Goal: Task Accomplishment & Management: Manage account settings

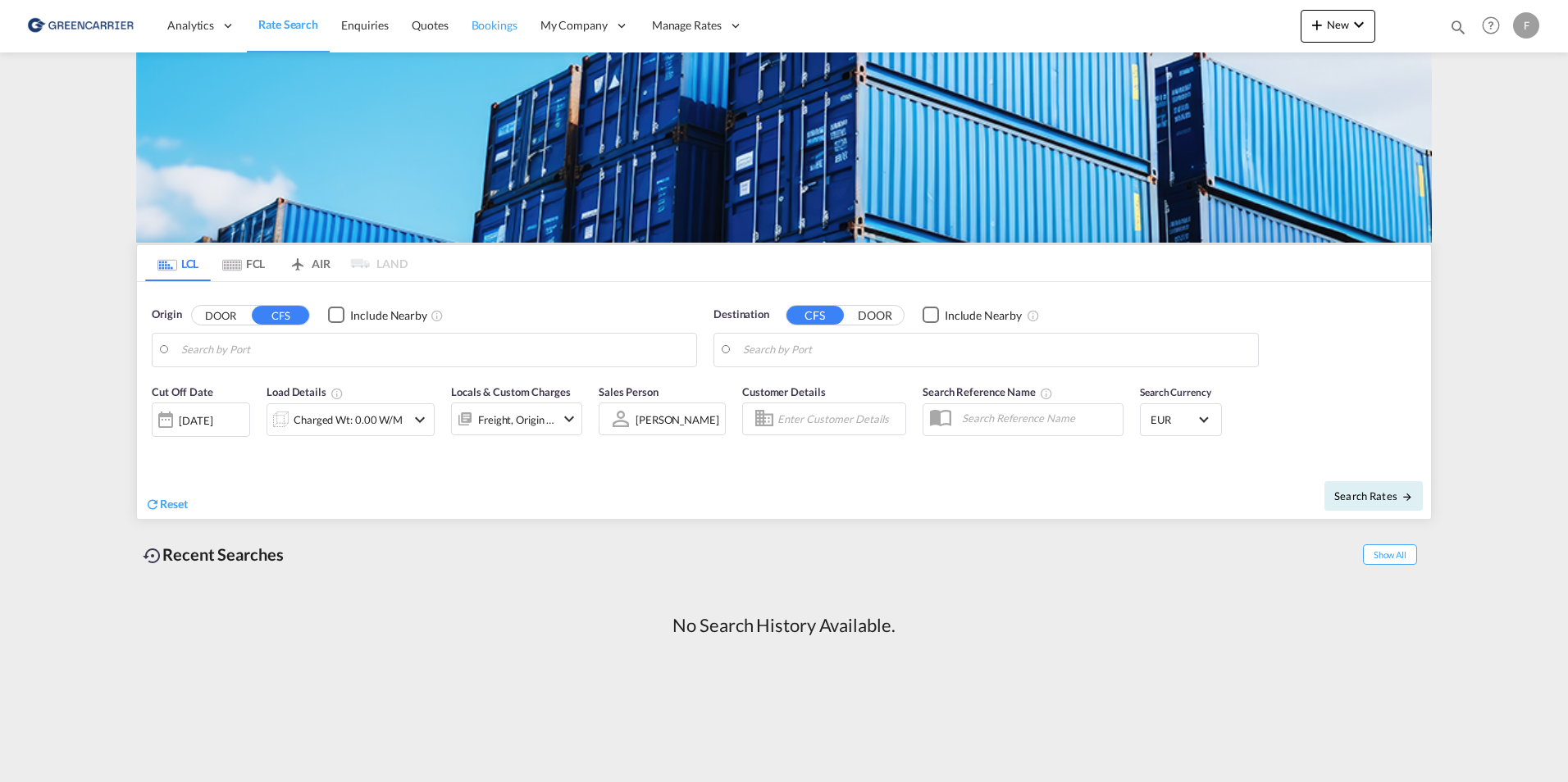
click at [497, 28] on span "Bookings" at bounding box center [495, 25] width 46 height 14
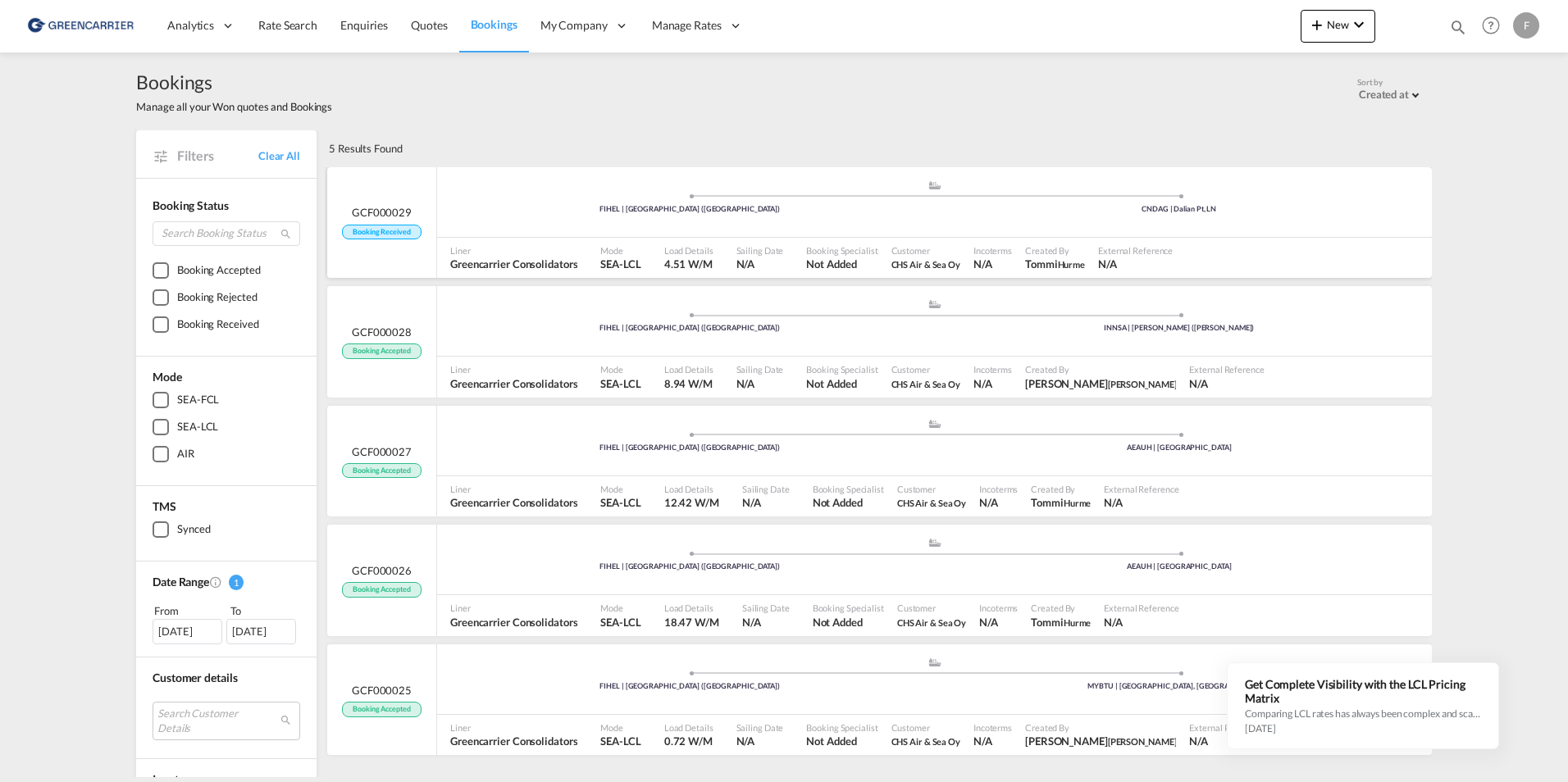
click at [373, 225] on span "Booking Received" at bounding box center [381, 232] width 79 height 15
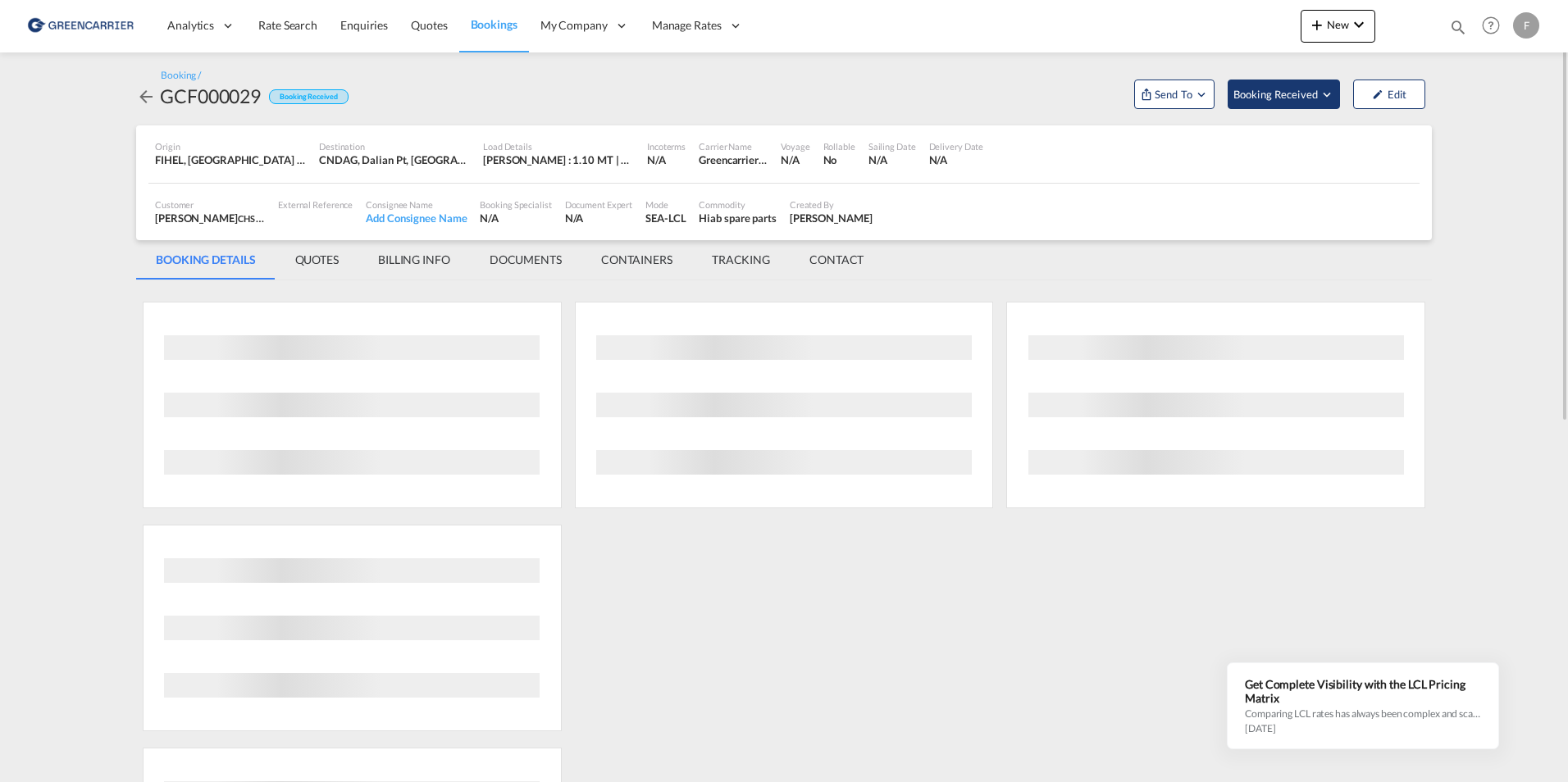
click at [1308, 91] on span "Booking Received" at bounding box center [1276, 93] width 86 height 16
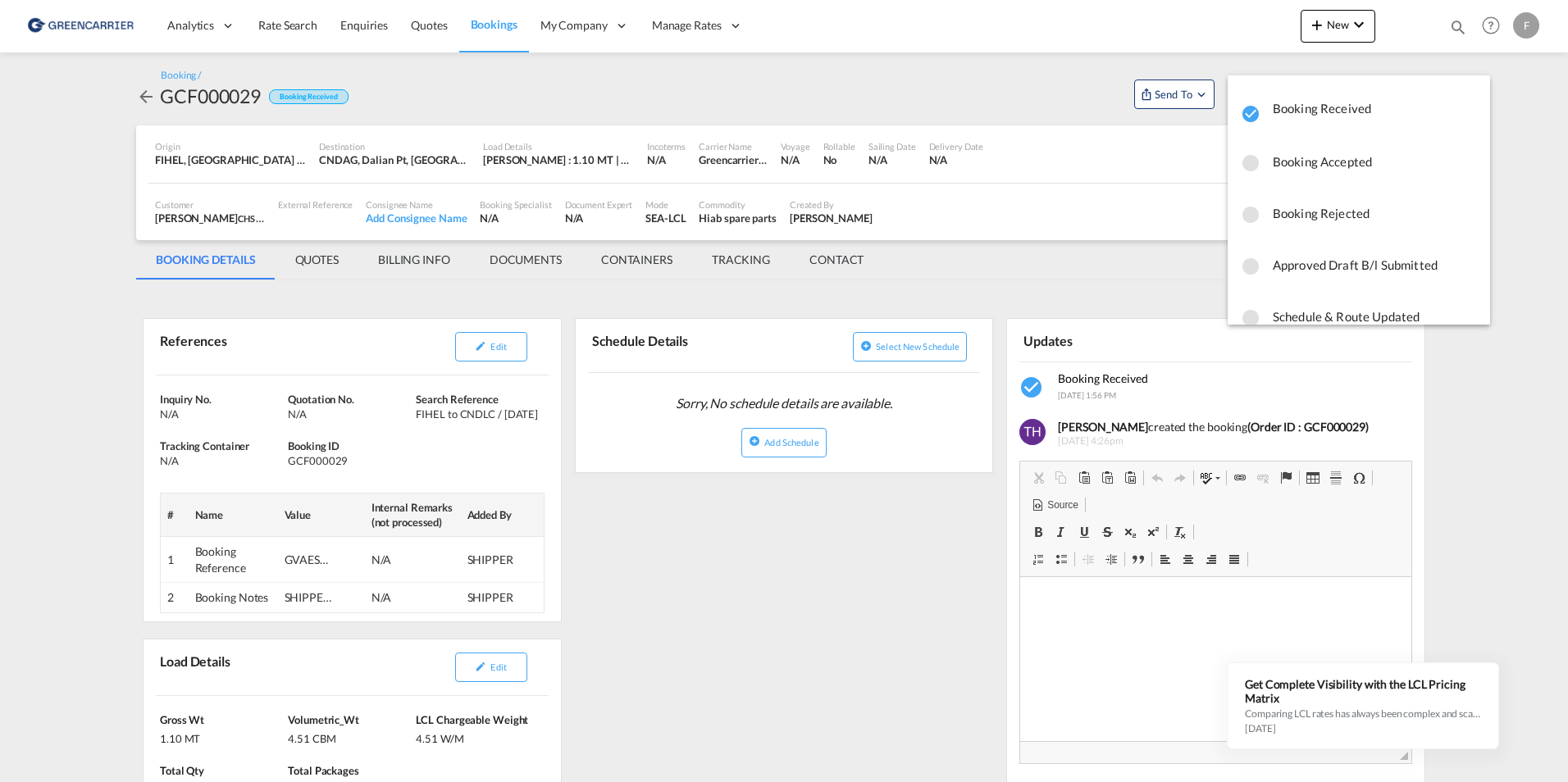
click at [1310, 156] on span "Booking Accepted" at bounding box center [1375, 161] width 204 height 30
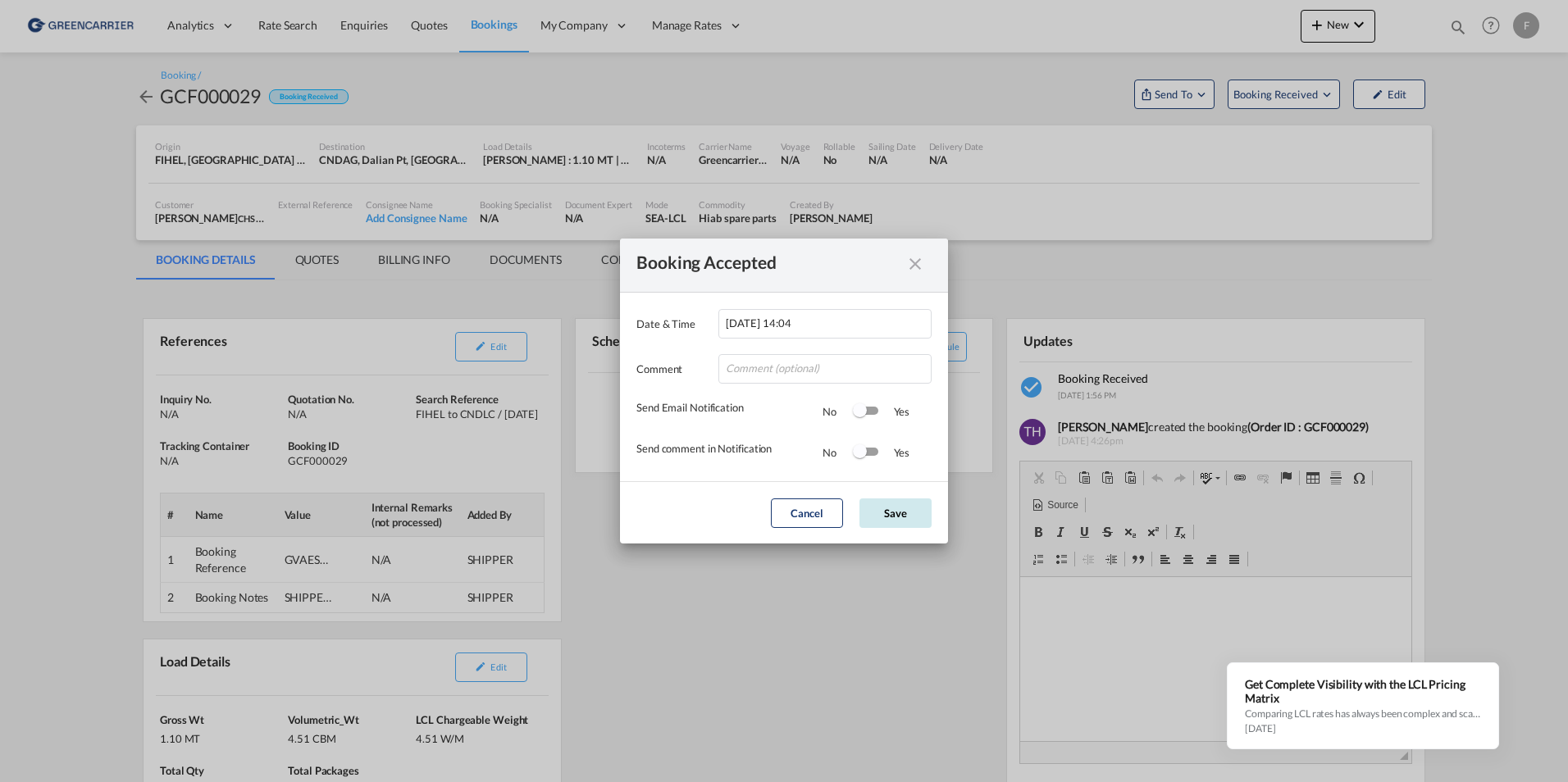
click at [892, 511] on button "Save" at bounding box center [895, 513] width 72 height 30
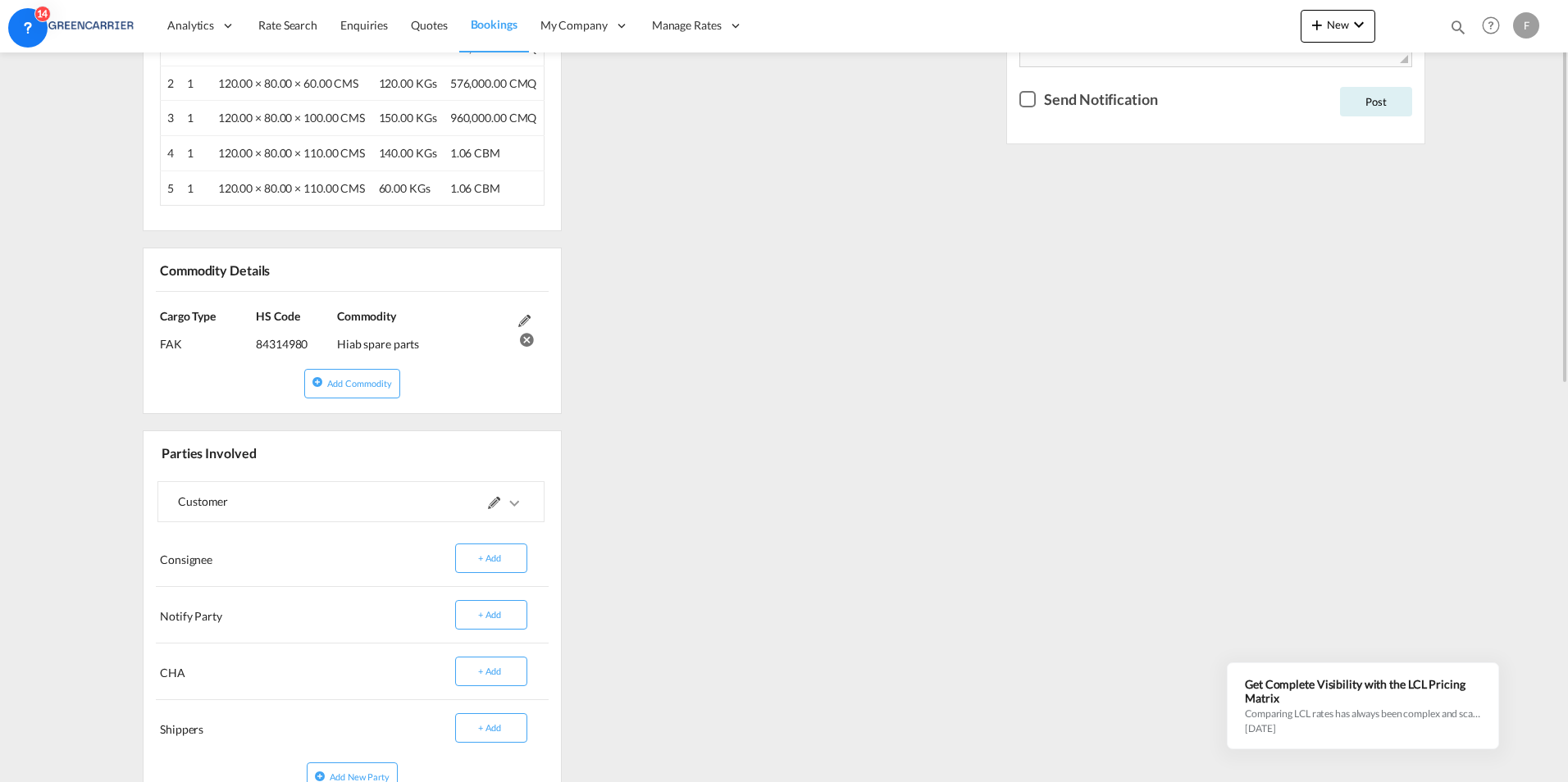
scroll to position [164, 0]
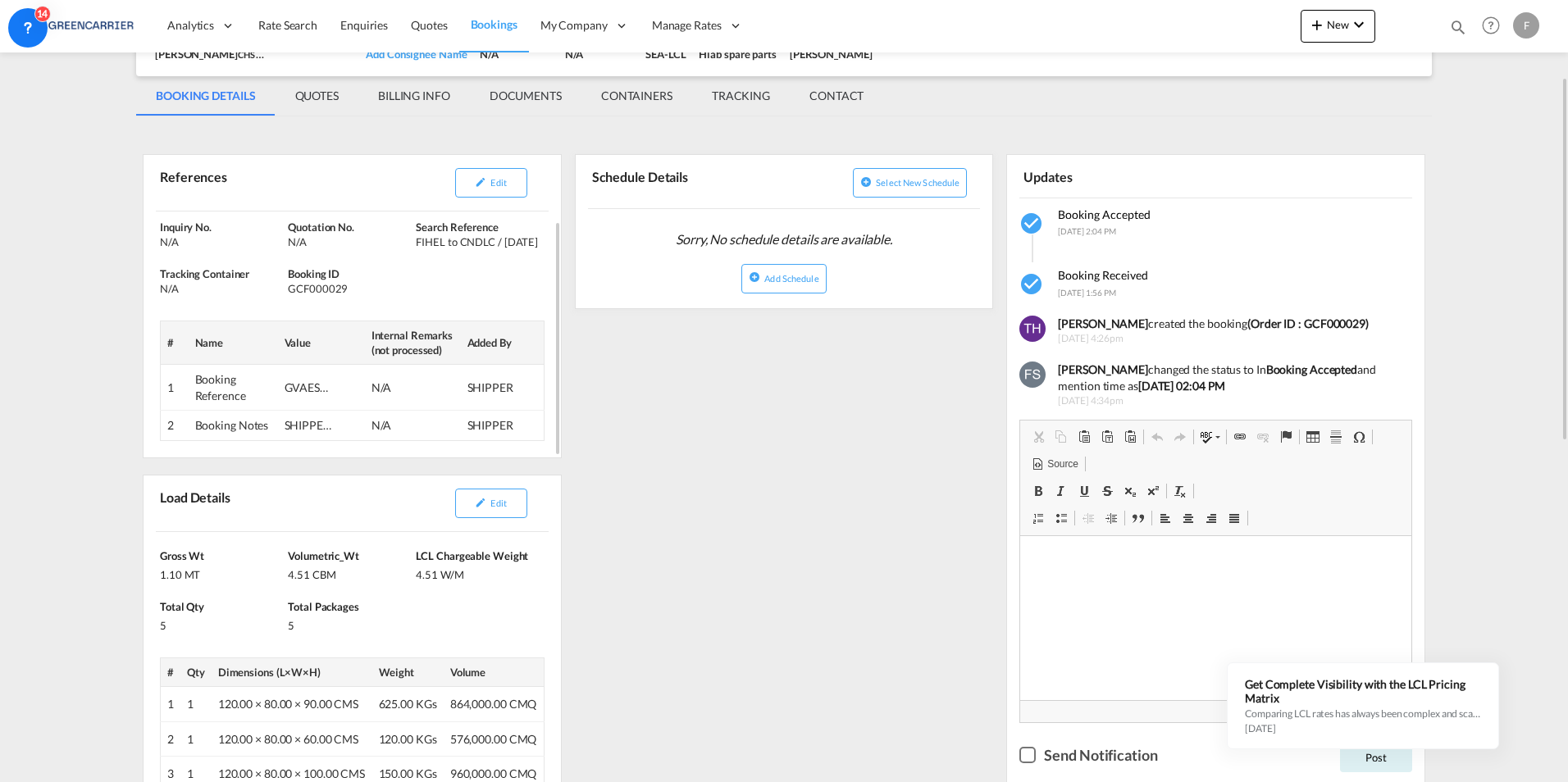
click at [311, 393] on div "GVAES2509652" at bounding box center [309, 388] width 49 height 16
drag, startPoint x: 337, startPoint y: 394, endPoint x: 292, endPoint y: 394, distance: 45.0
click at [292, 394] on td "GVAES2509652" at bounding box center [322, 388] width 87 height 46
click at [288, 394] on div "GVAES2509652" at bounding box center [309, 388] width 49 height 16
drag, startPoint x: 283, startPoint y: 389, endPoint x: 346, endPoint y: 388, distance: 63.0
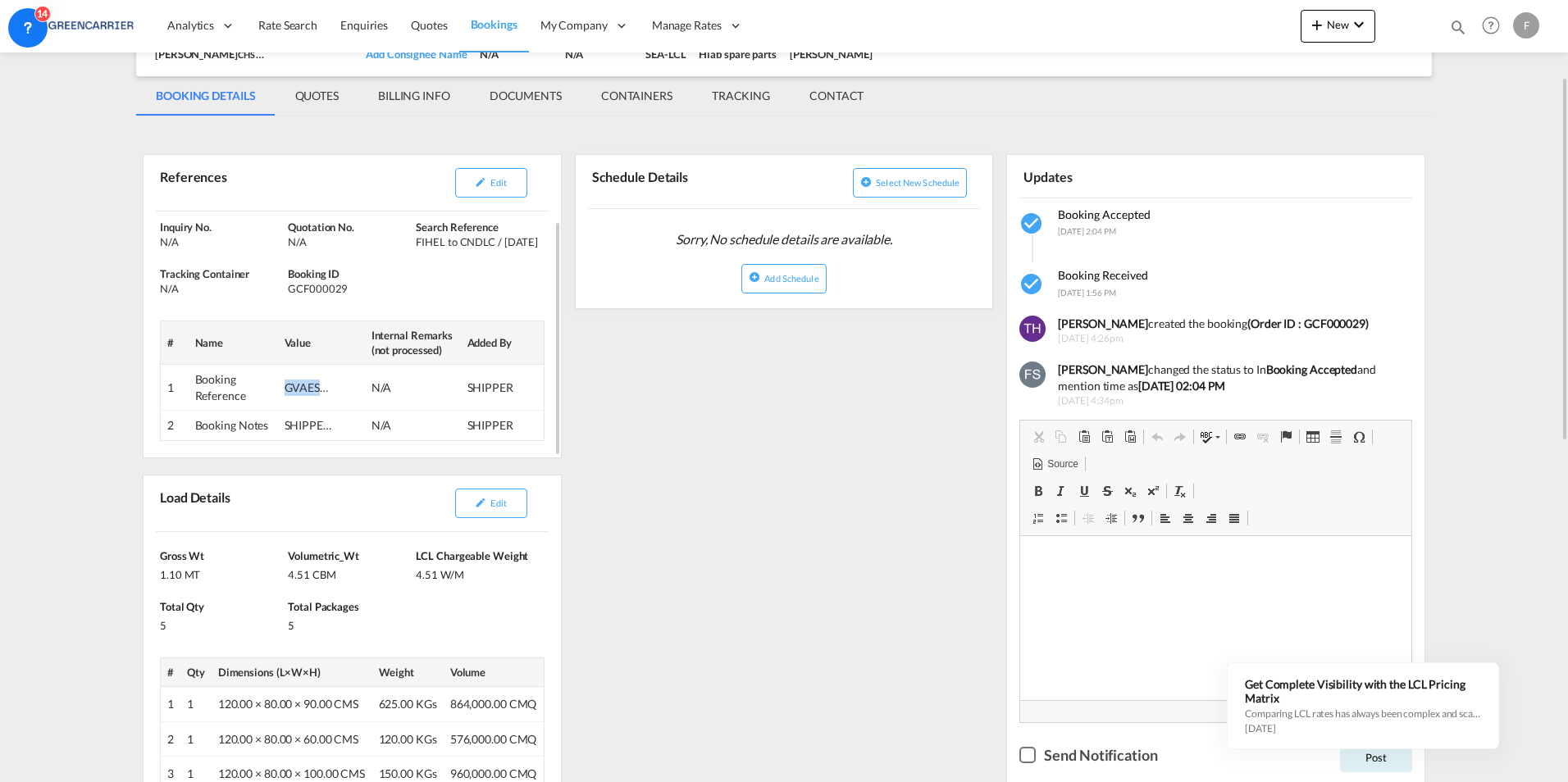
click at [346, 388] on td "GVAES2509652" at bounding box center [322, 388] width 87 height 46
copy div "GVAES2509"
click at [292, 388] on div "GVAES2509652" at bounding box center [309, 388] width 49 height 16
drag, startPoint x: 284, startPoint y: 388, endPoint x: 350, endPoint y: 388, distance: 66.0
click at [350, 388] on td "GVAES2509652" at bounding box center [322, 388] width 87 height 46
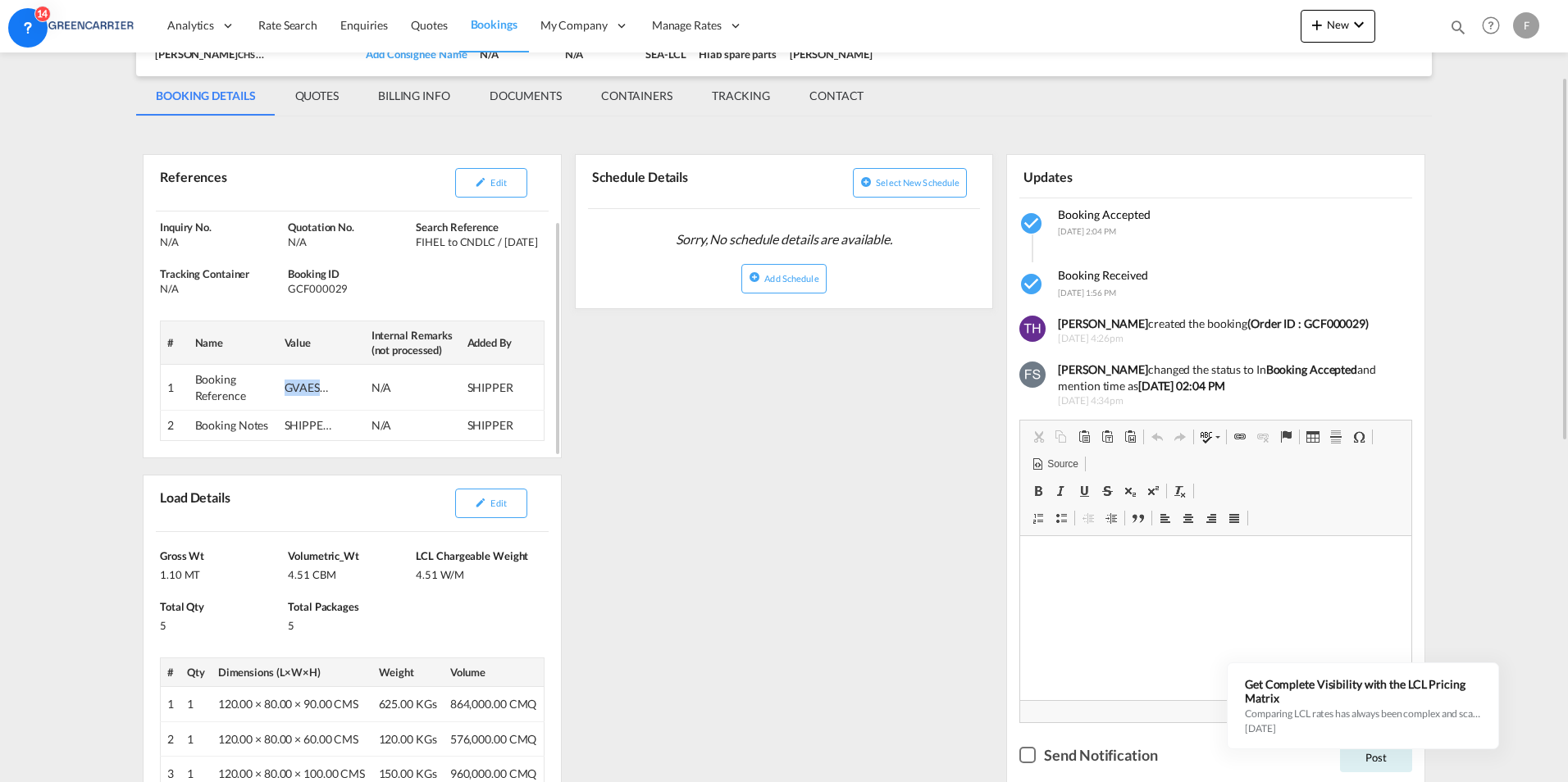
copy div "GVAES25096"
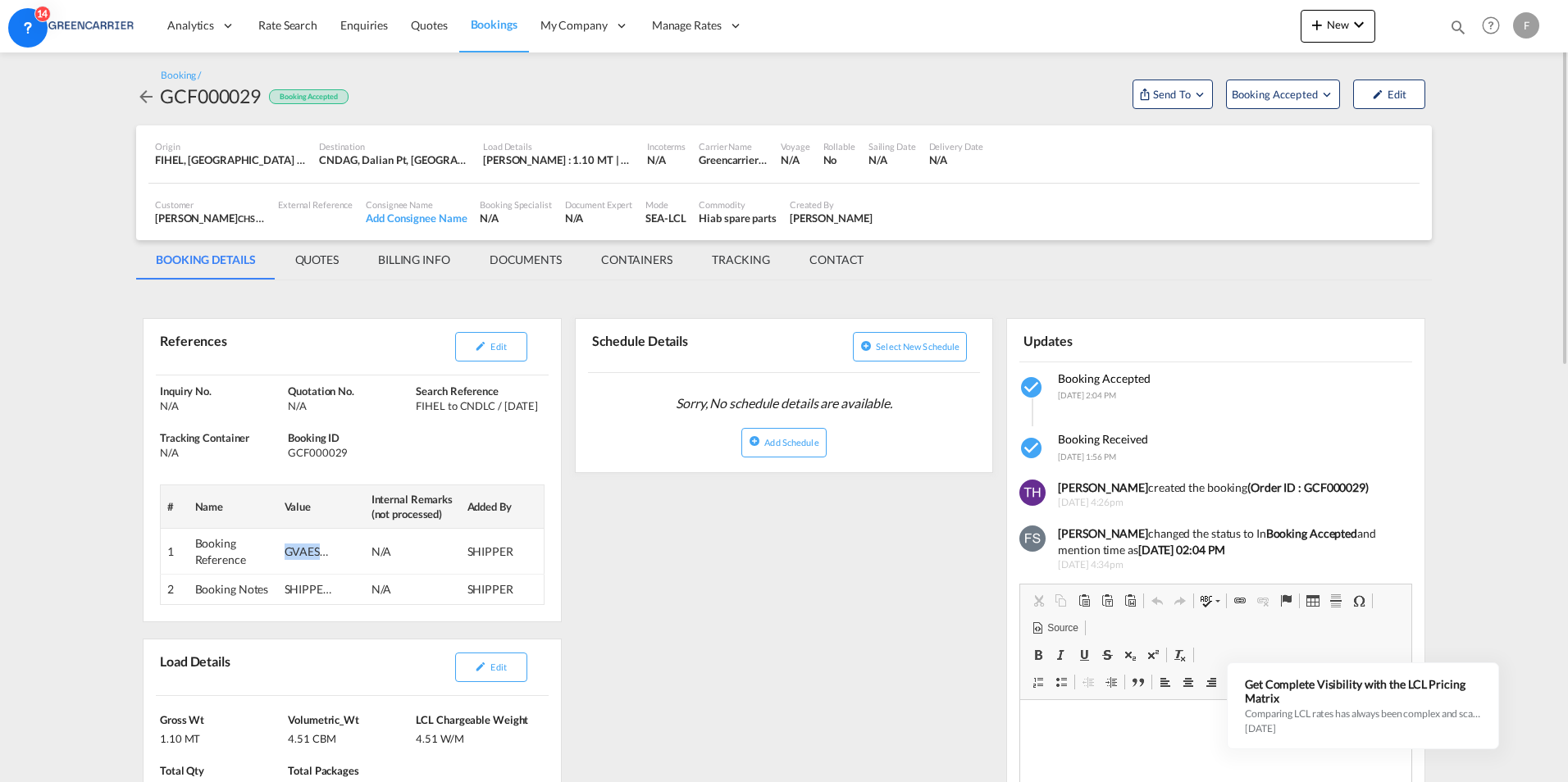
scroll to position [0, 0]
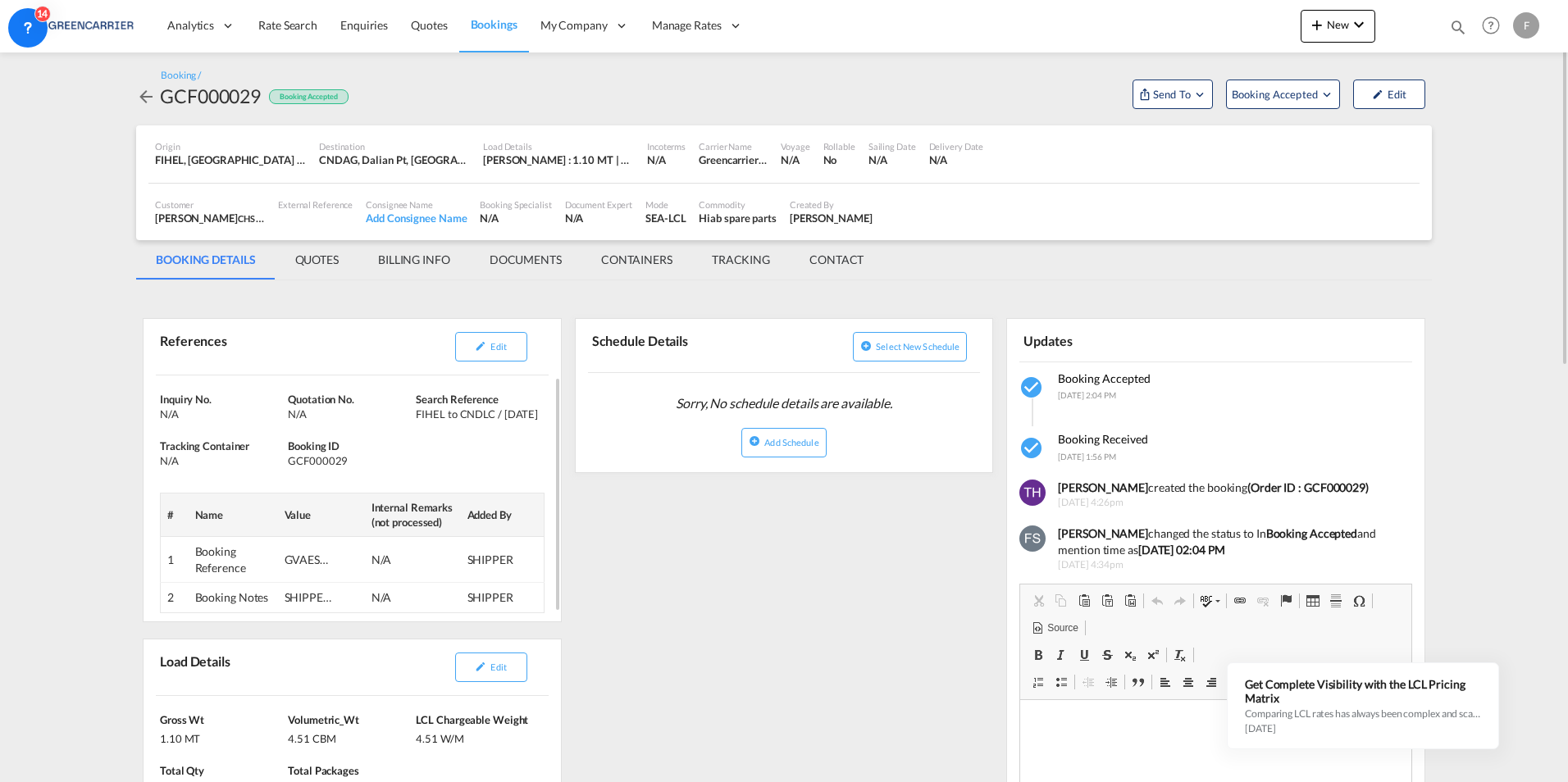
click at [227, 567] on td "Booking Reference" at bounding box center [232, 560] width 89 height 46
click at [503, 556] on td "SHIPPER" at bounding box center [502, 560] width 84 height 46
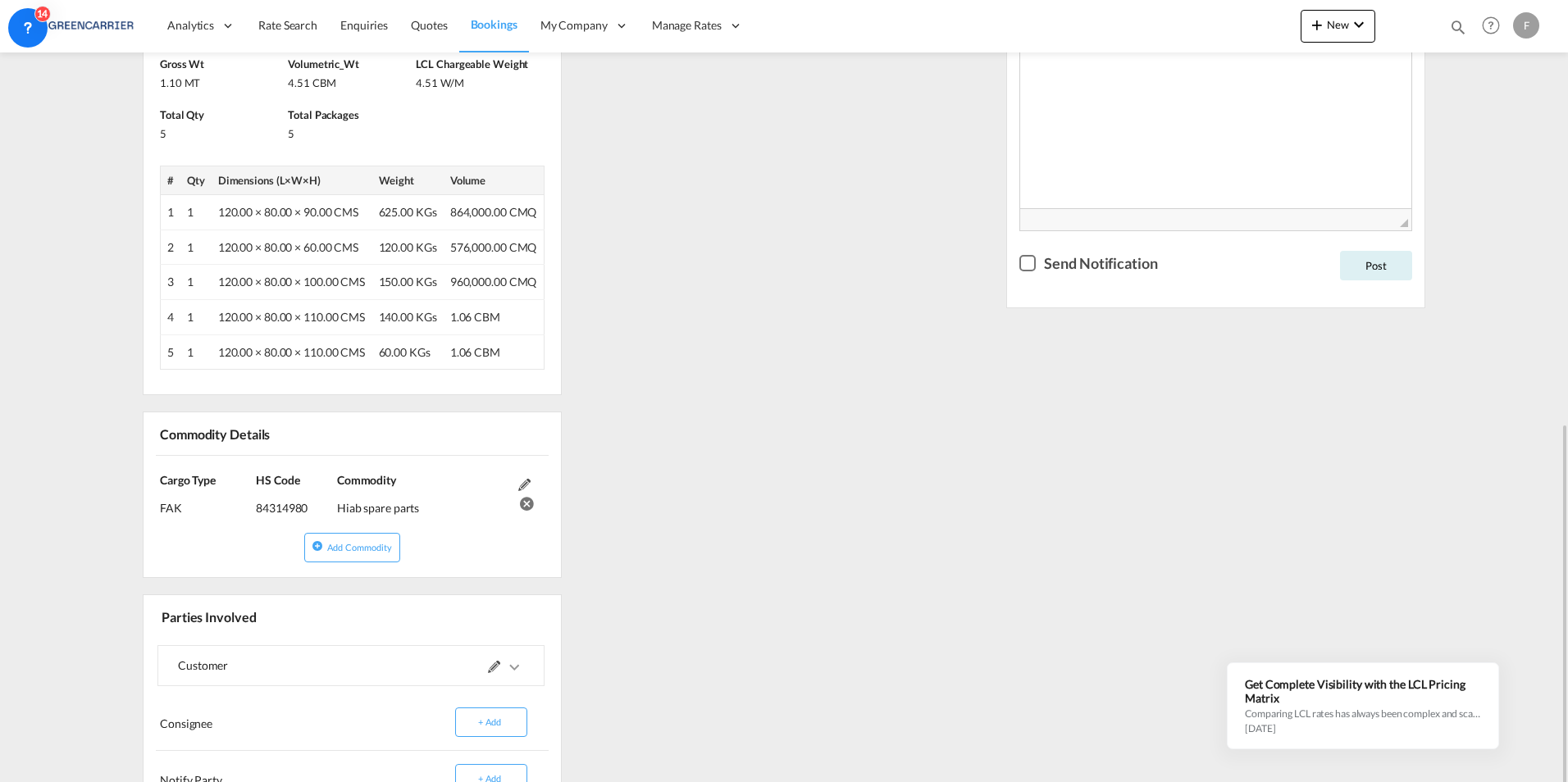
scroll to position [899, 0]
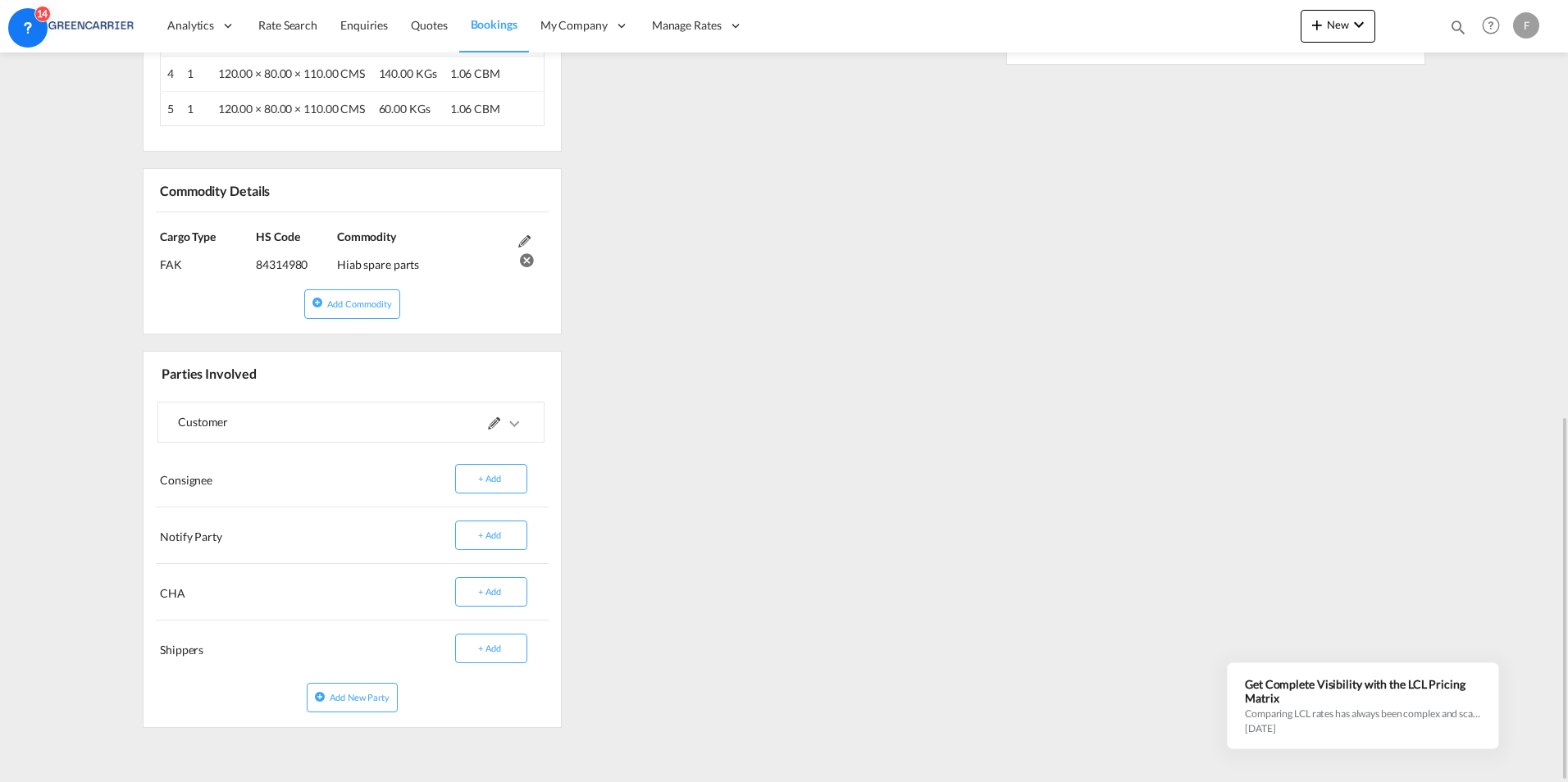
click at [520, 432] on md-icon "icons/ic_keyboard_arrow_right_black_24px.svg" at bounding box center [513, 423] width 20 height 20
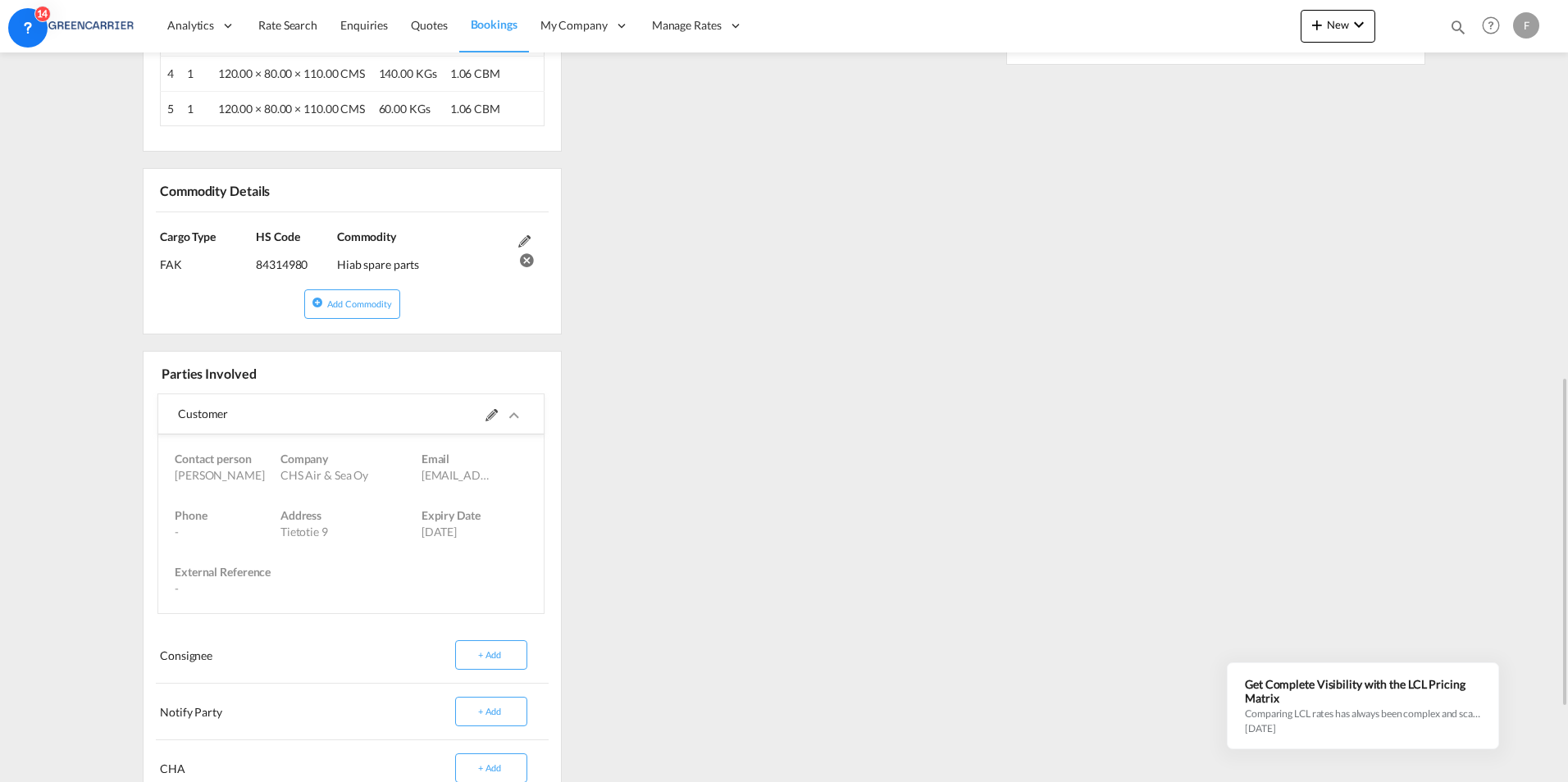
click at [520, 432] on span at bounding box center [504, 414] width 38 height 39
click at [510, 419] on md-icon "icons/ic_keyboard_arrow_right_black_24px.svg" at bounding box center [513, 415] width 20 height 20
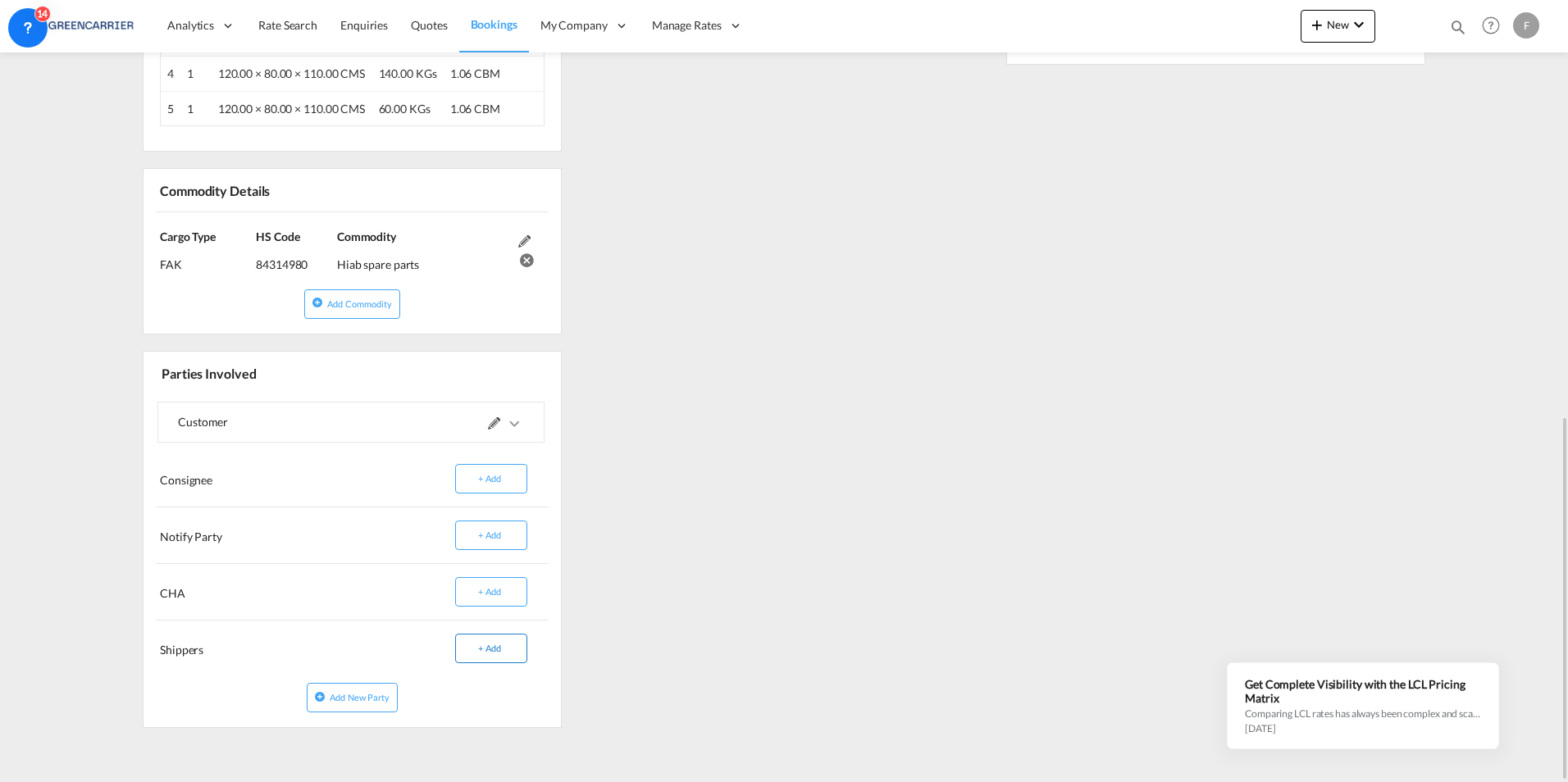
click at [496, 649] on button "+ Add" at bounding box center [490, 648] width 72 height 30
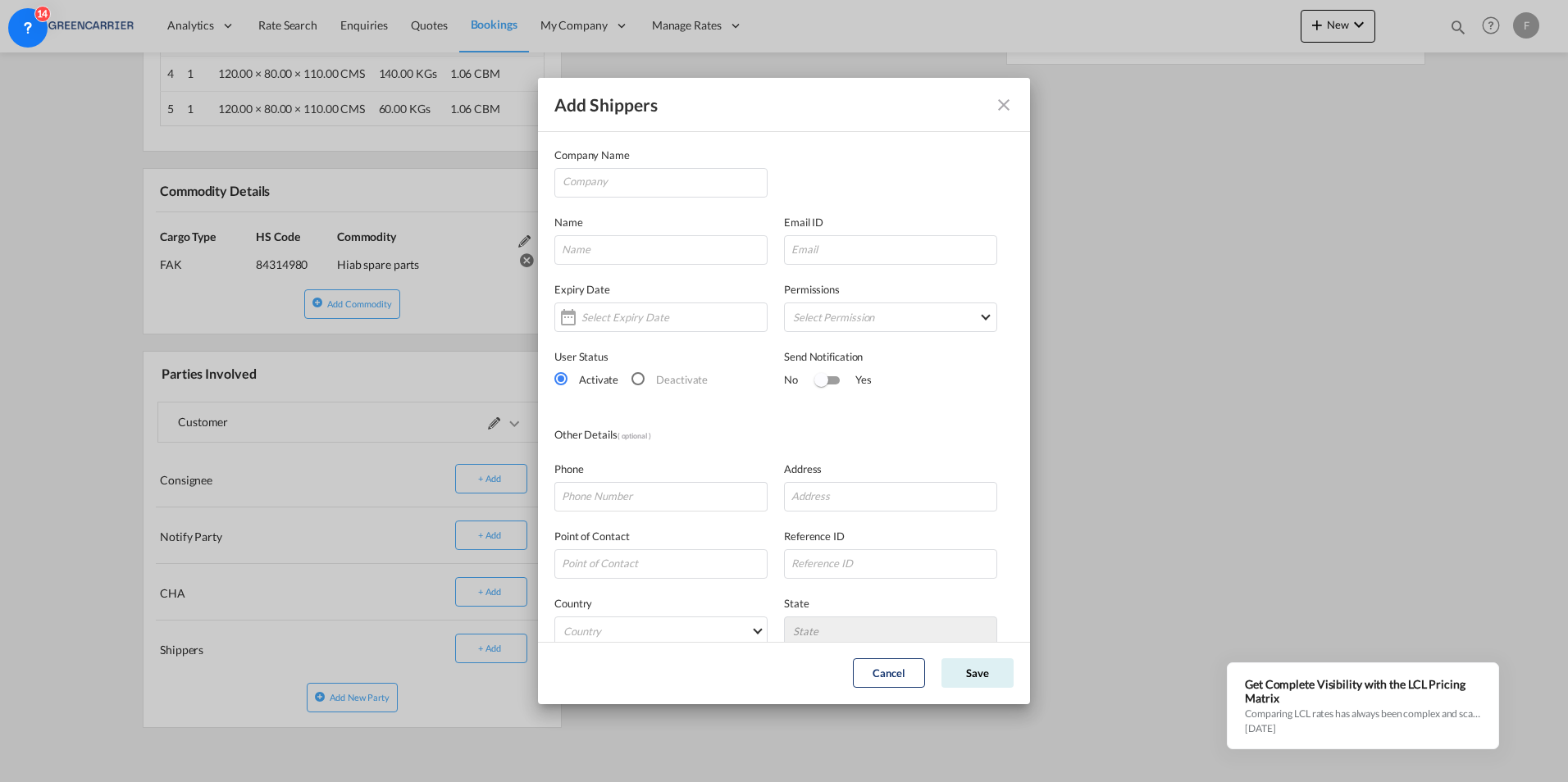
click at [1012, 100] on md-icon "icon-close" at bounding box center [1003, 104] width 20 height 20
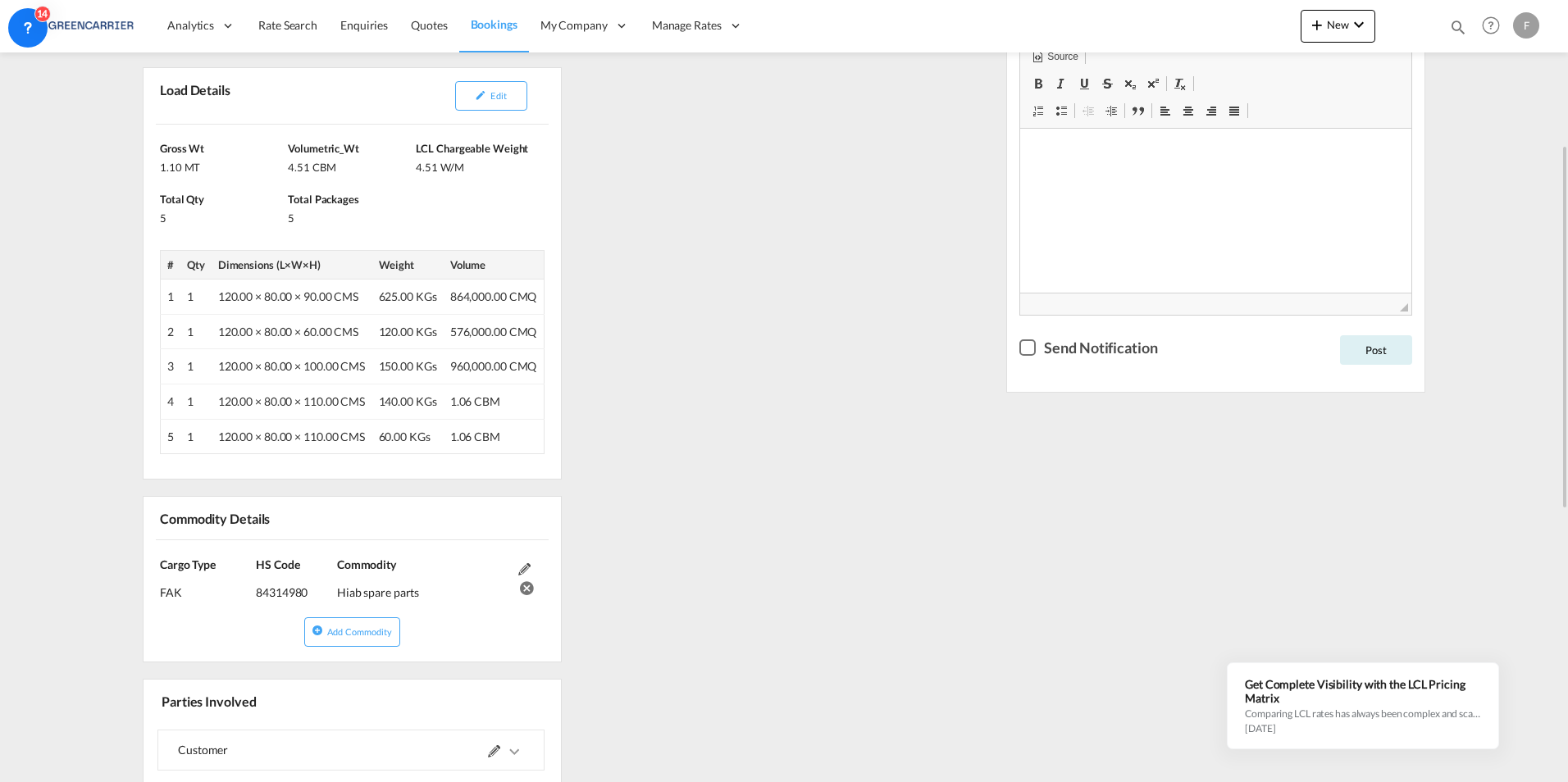
scroll to position [326, 0]
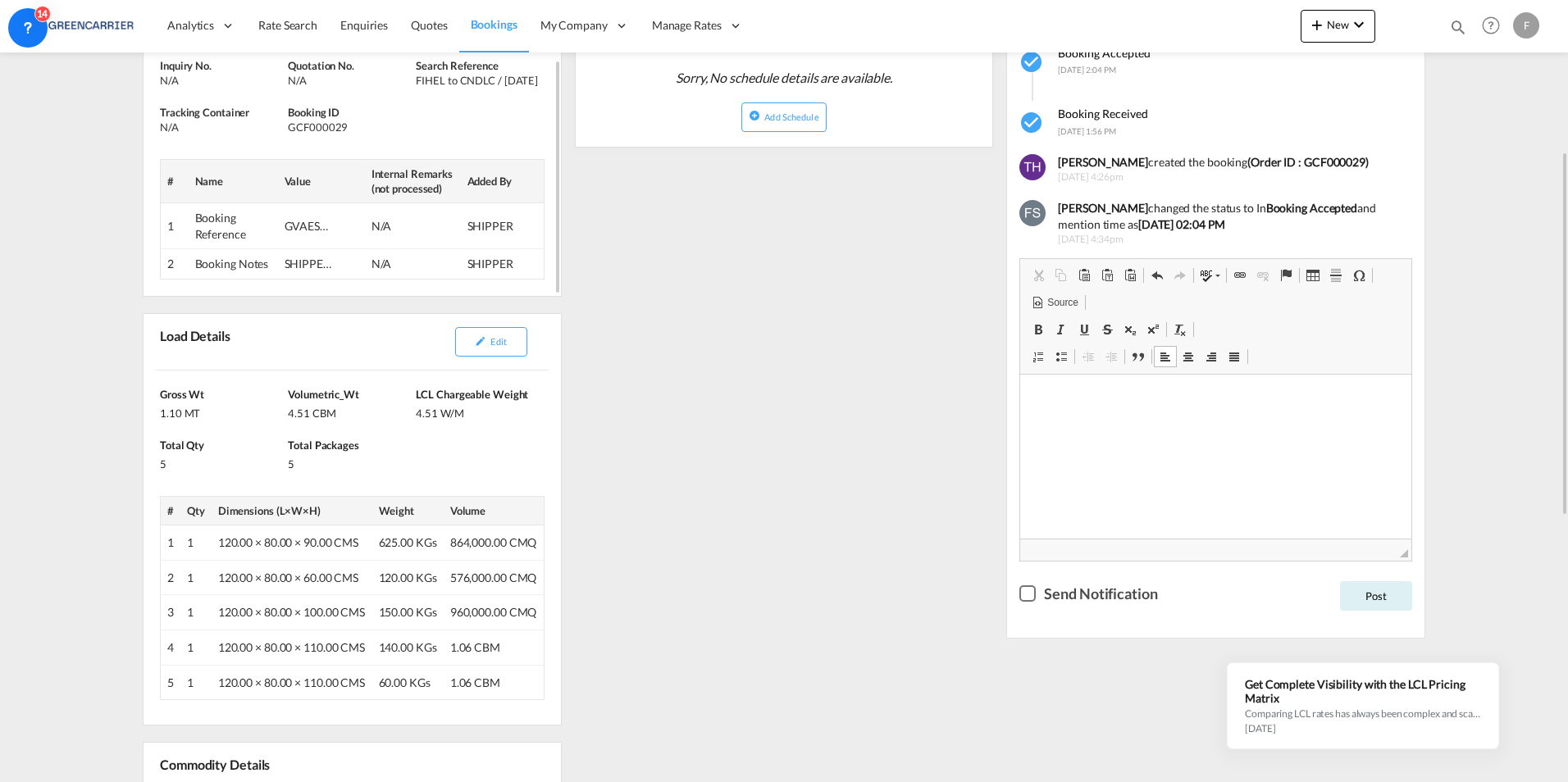
click at [300, 256] on div "SHIPPER: HIAB" at bounding box center [309, 264] width 49 height 16
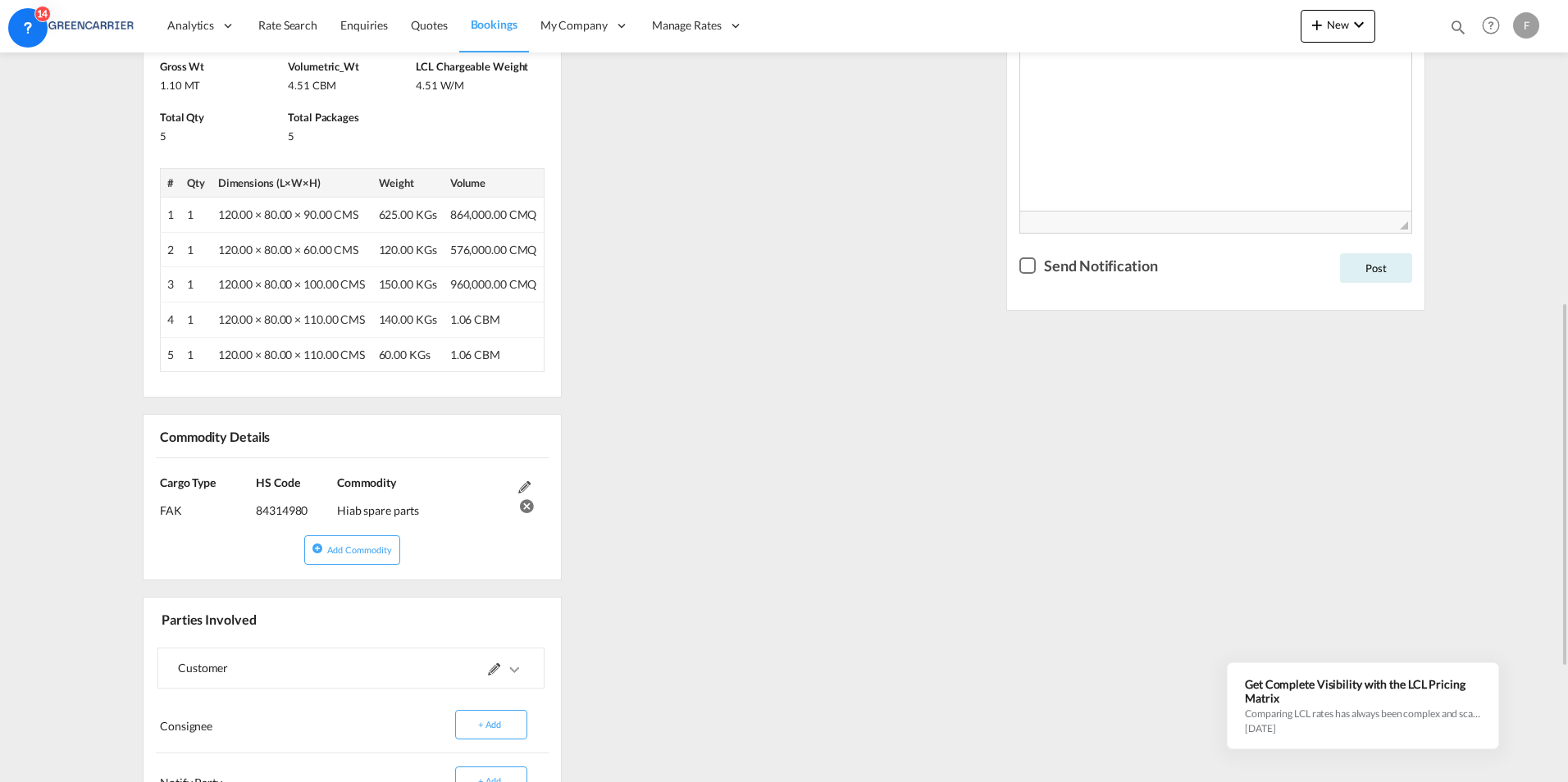
scroll to position [653, 0]
click at [524, 488] on md-icon at bounding box center [524, 487] width 12 height 12
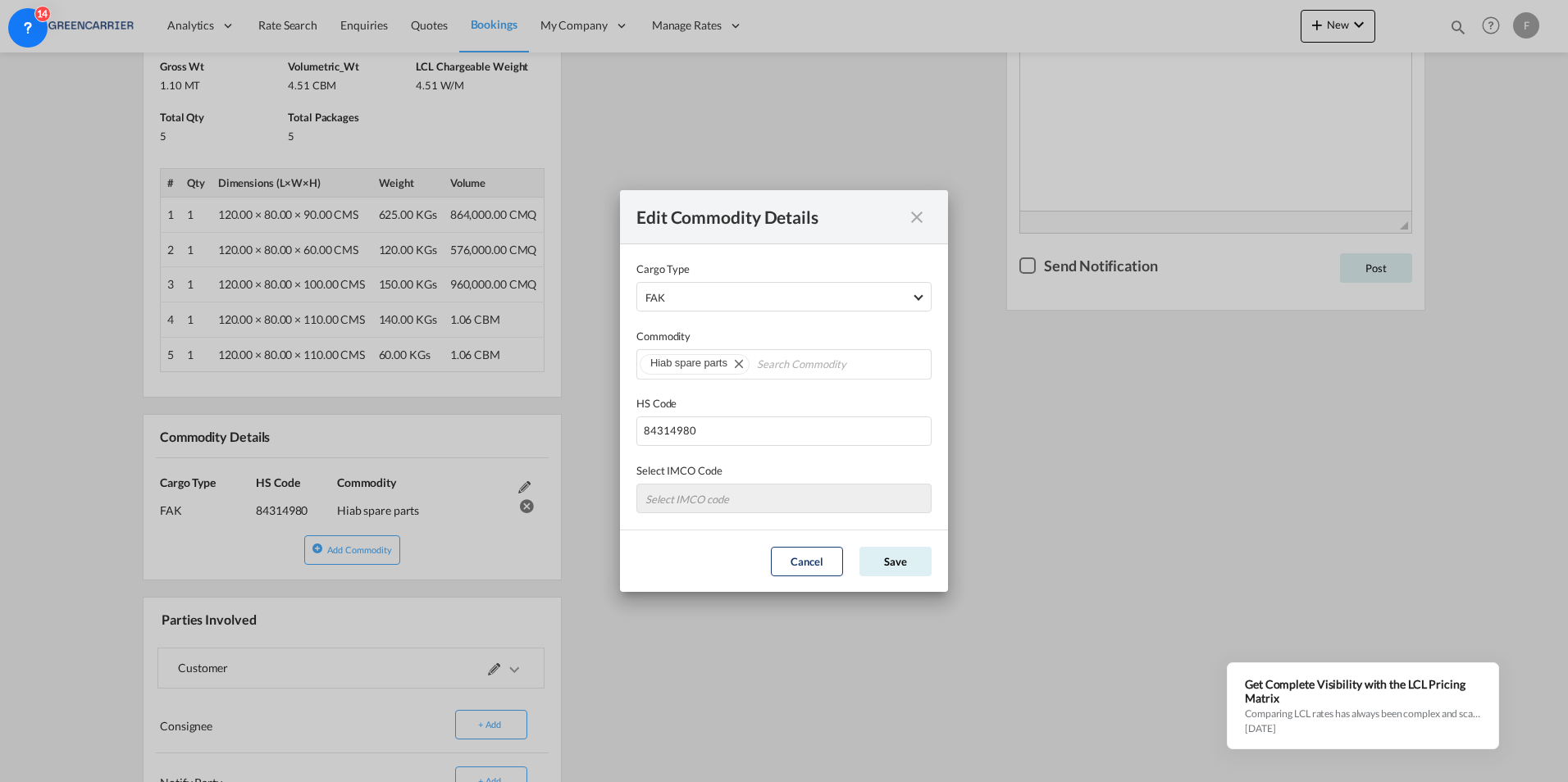
click at [923, 212] on md-icon "icon-close fg-AAA8AD cursor" at bounding box center [916, 217] width 20 height 20
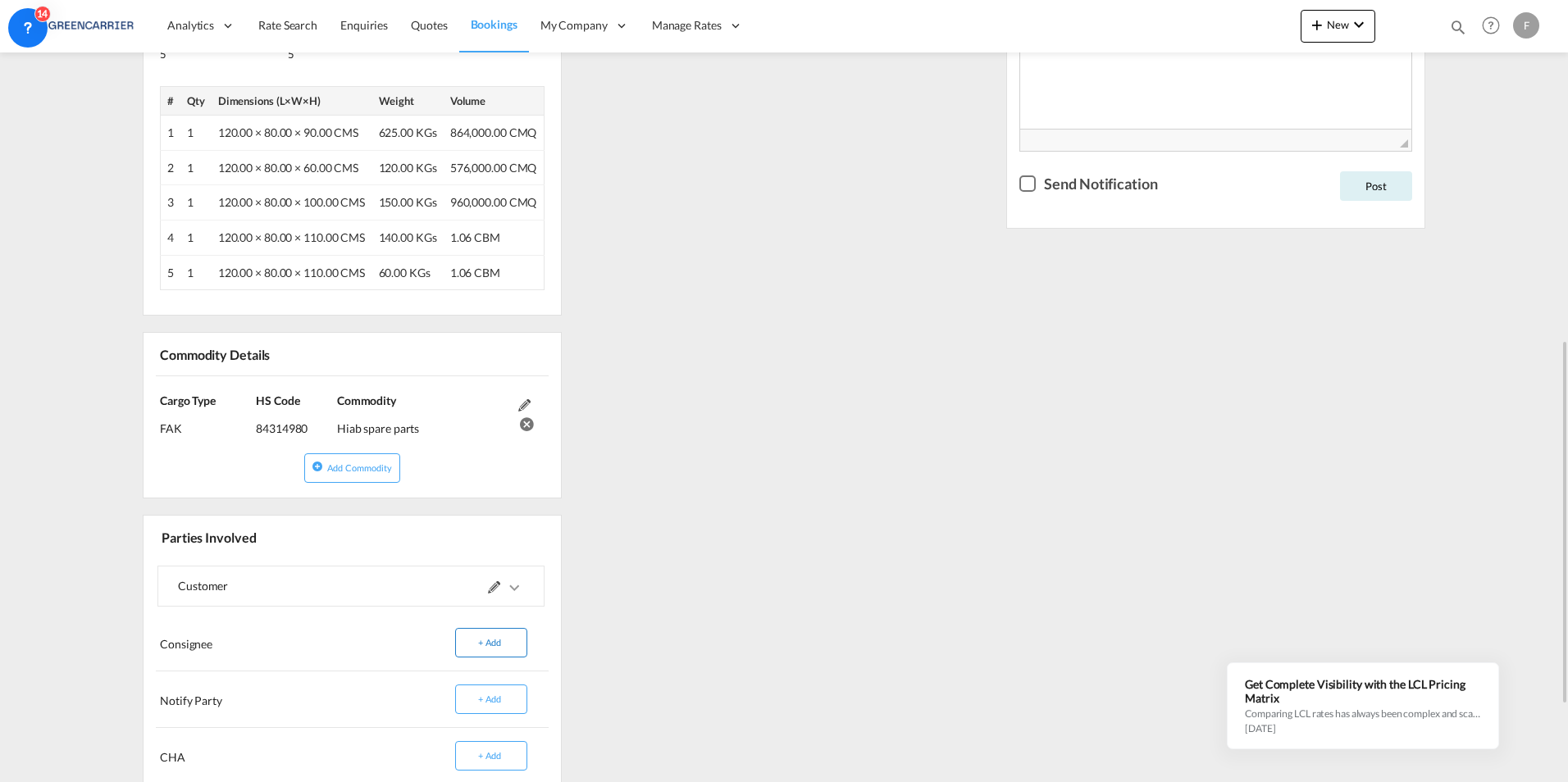
scroll to position [899, 0]
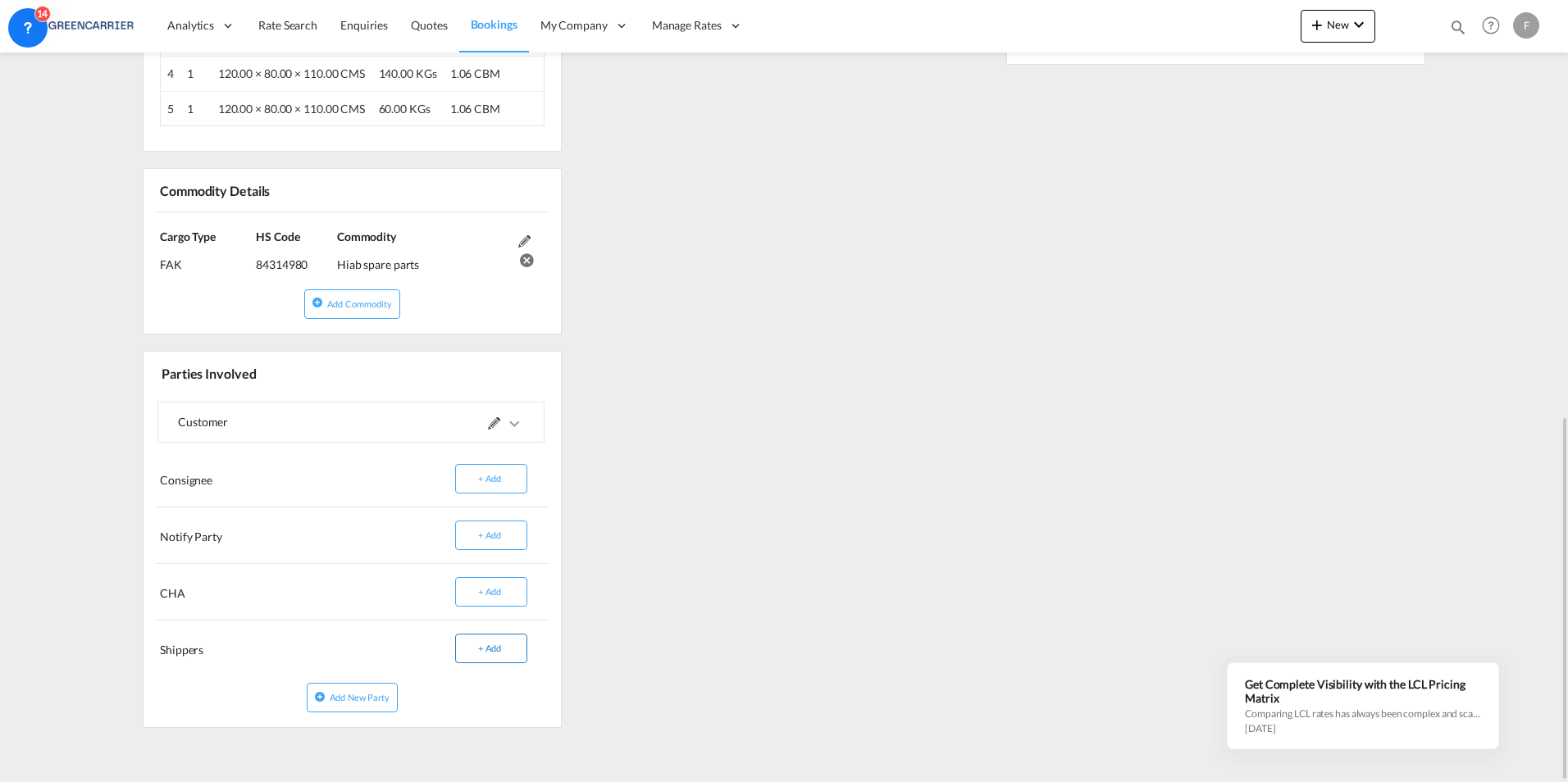
click at [493, 652] on button "+ Add" at bounding box center [490, 648] width 72 height 30
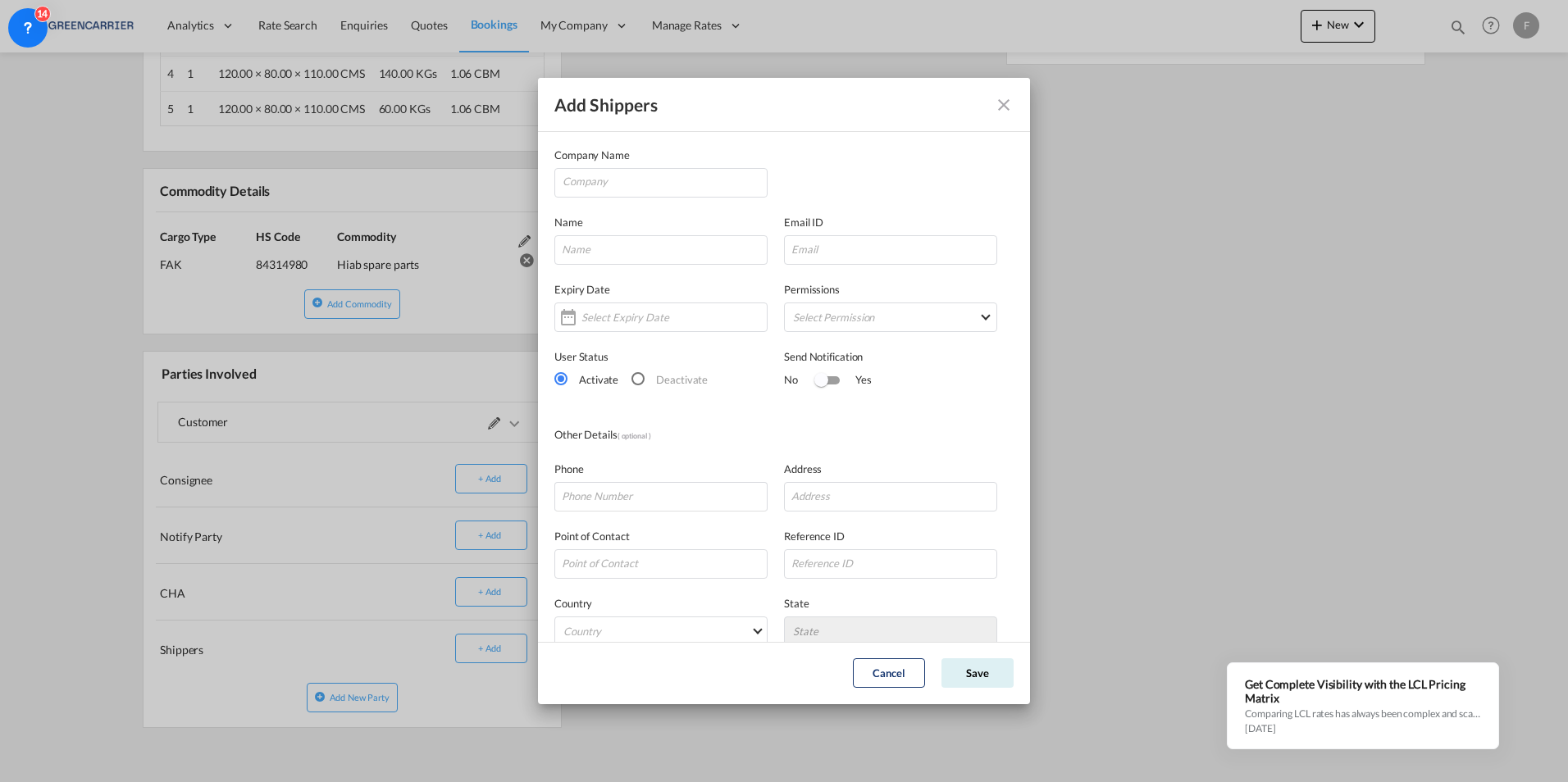
click at [1007, 117] on button "Add Shippers Company ..." at bounding box center [1004, 104] width 33 height 33
click at [1007, 108] on md-icon "icon-close" at bounding box center [1003, 104] width 20 height 20
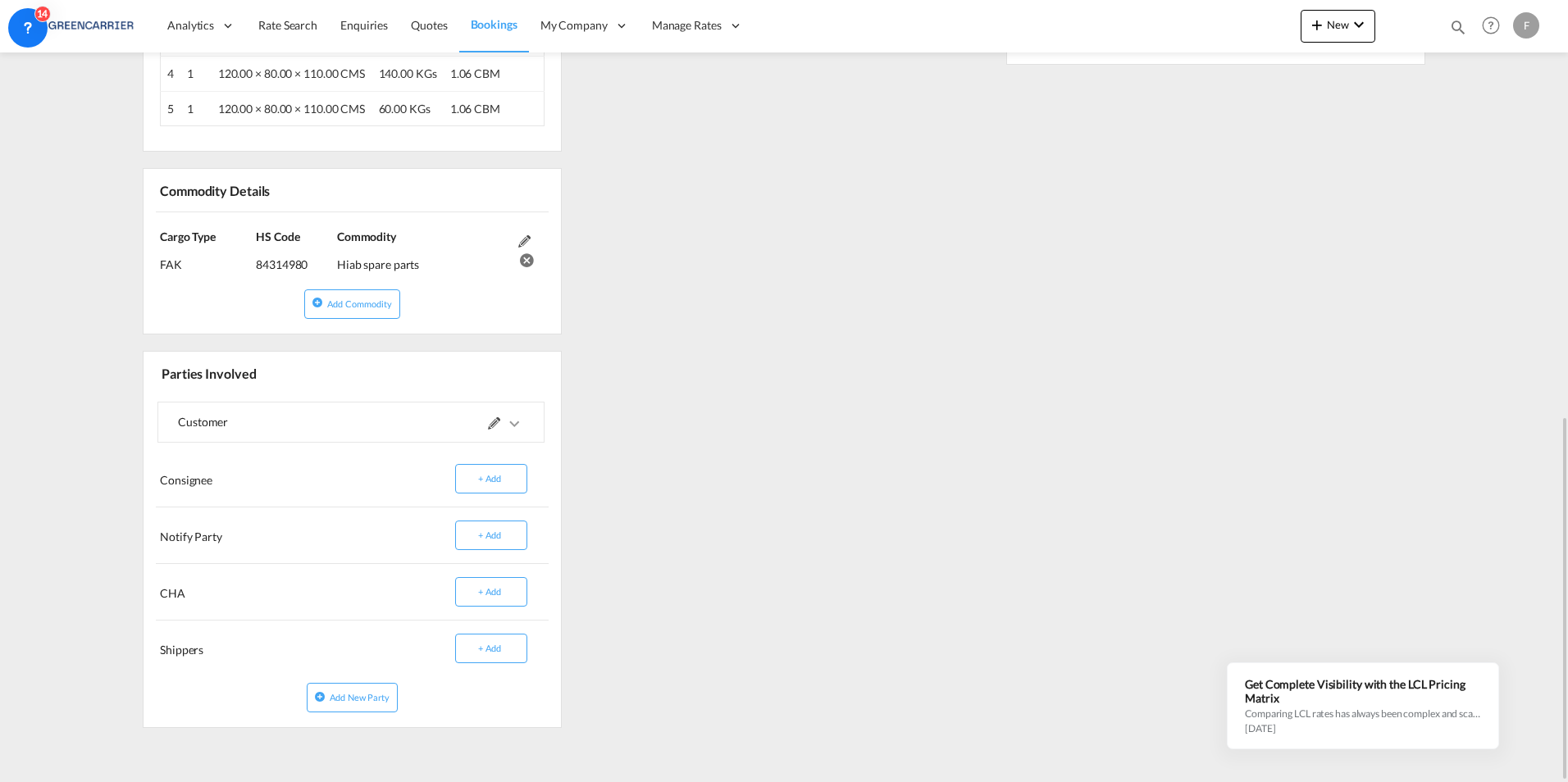
scroll to position [653, 0]
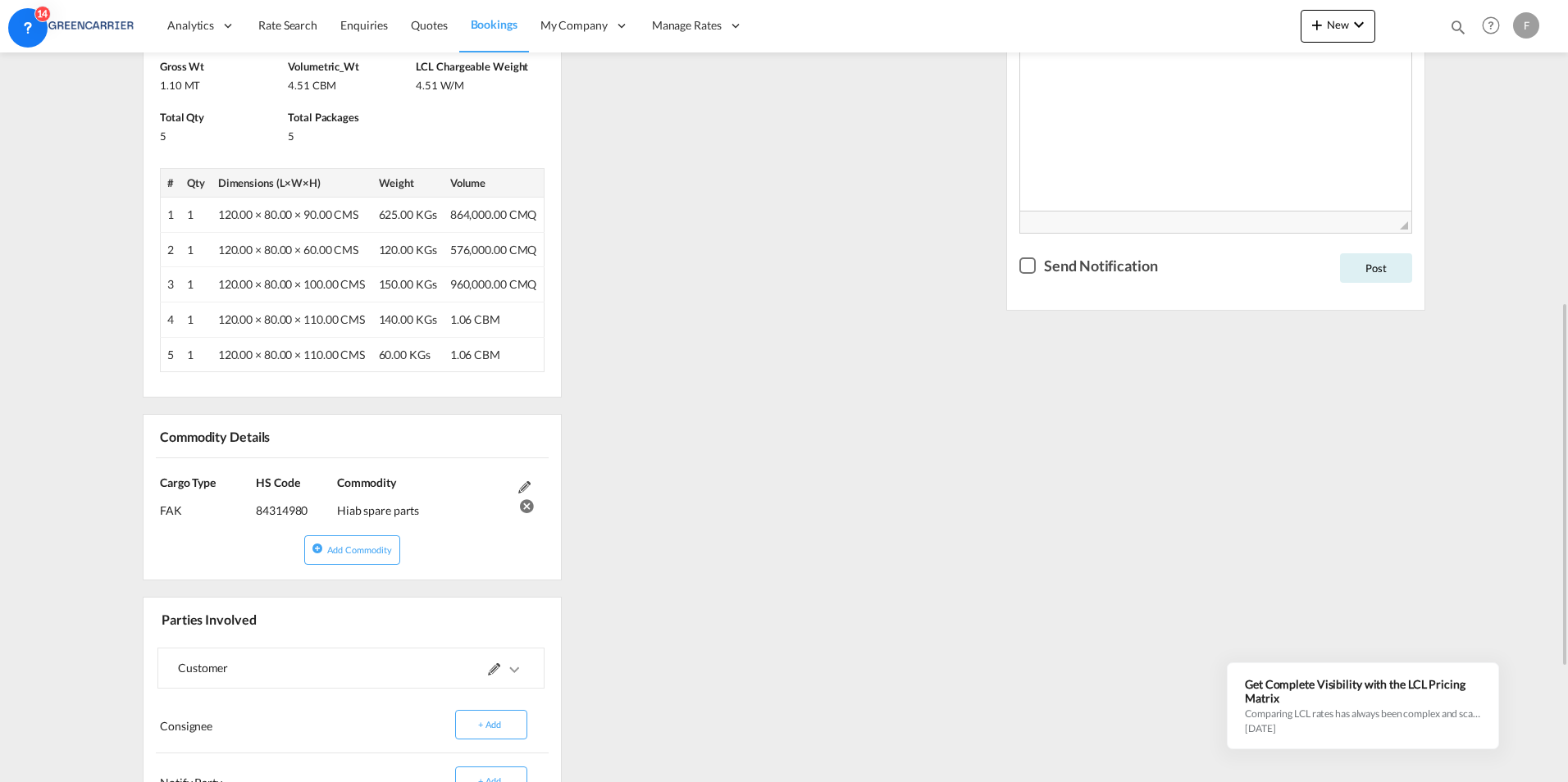
click at [422, 514] on div "Hiab spare parts" at bounding box center [423, 505] width 173 height 29
click at [330, 550] on span "Add Commodity" at bounding box center [360, 550] width 64 height 11
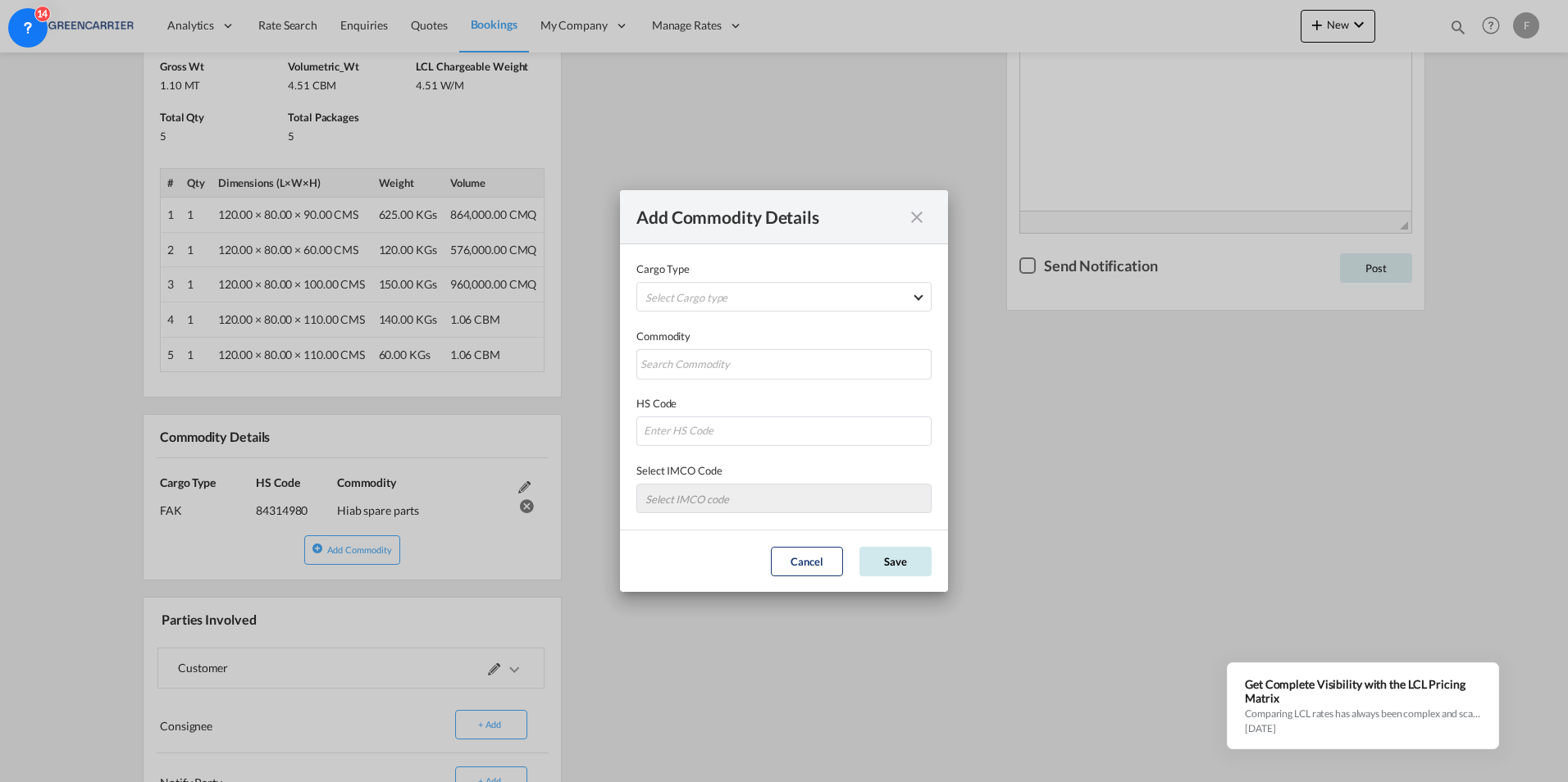
click at [920, 559] on button "Save" at bounding box center [895, 561] width 72 height 30
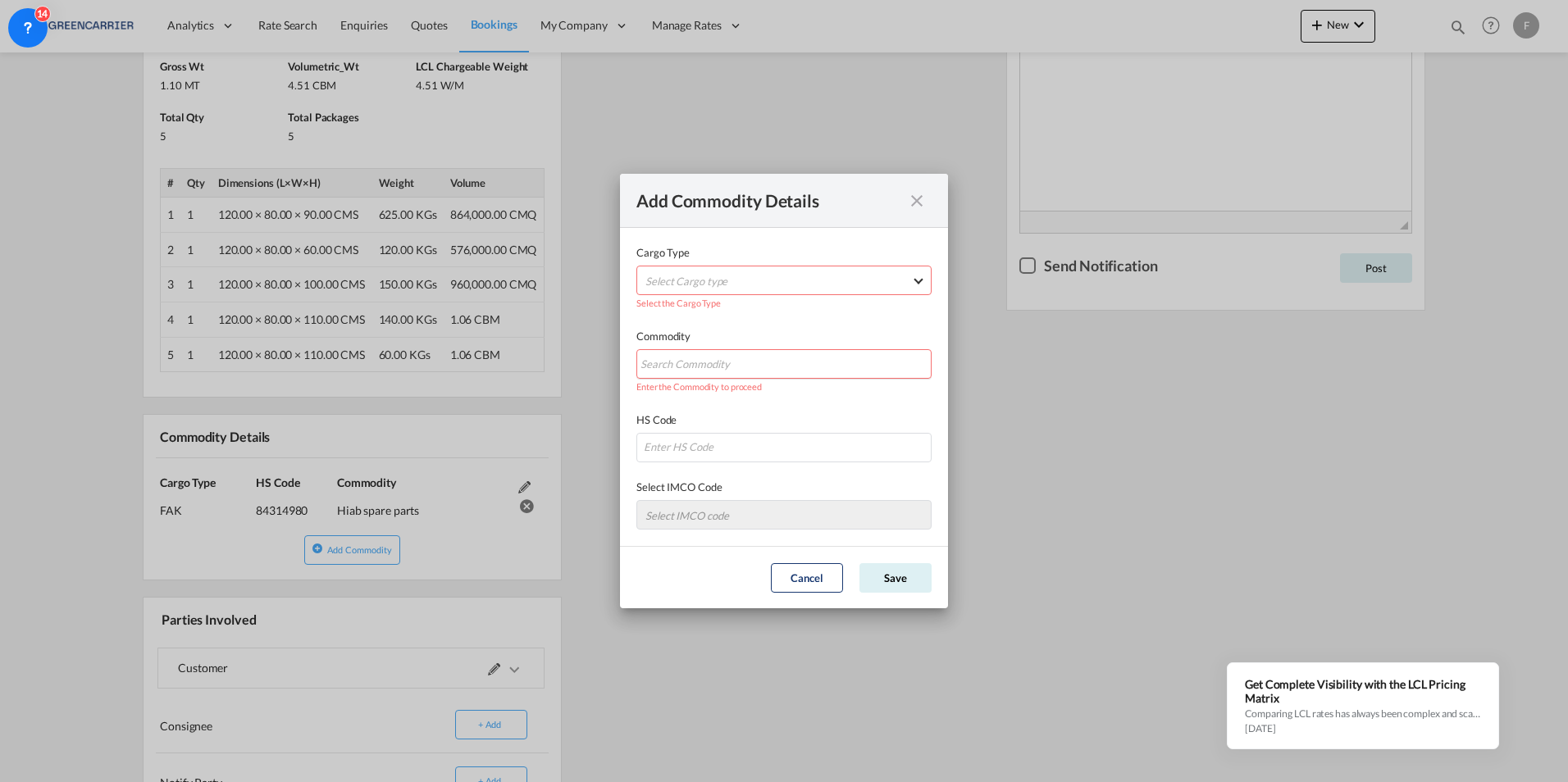
click at [921, 198] on md-icon "icon-close fg-AAA8AD cursor" at bounding box center [916, 200] width 20 height 20
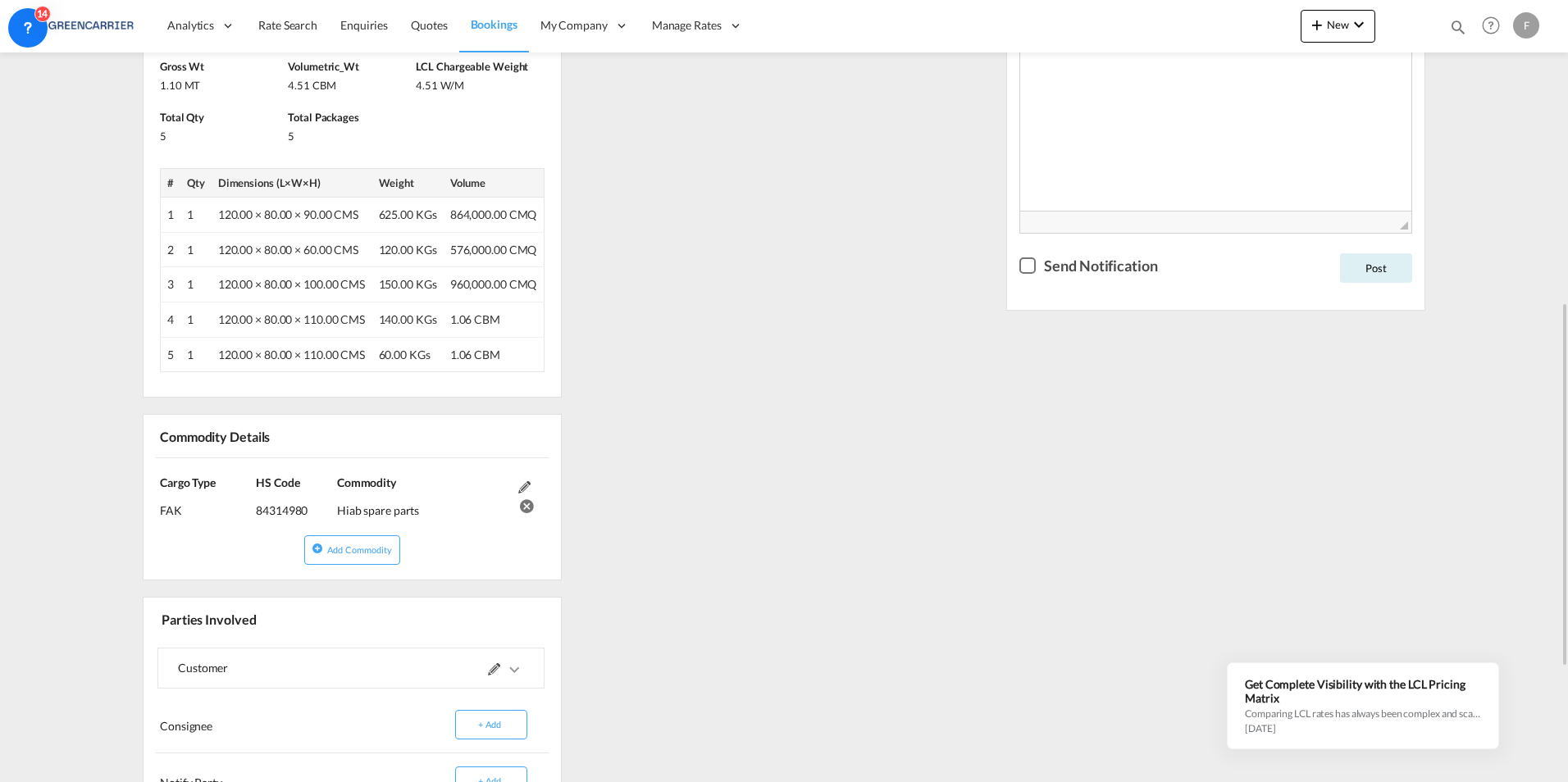
click at [526, 483] on md-icon at bounding box center [524, 487] width 12 height 12
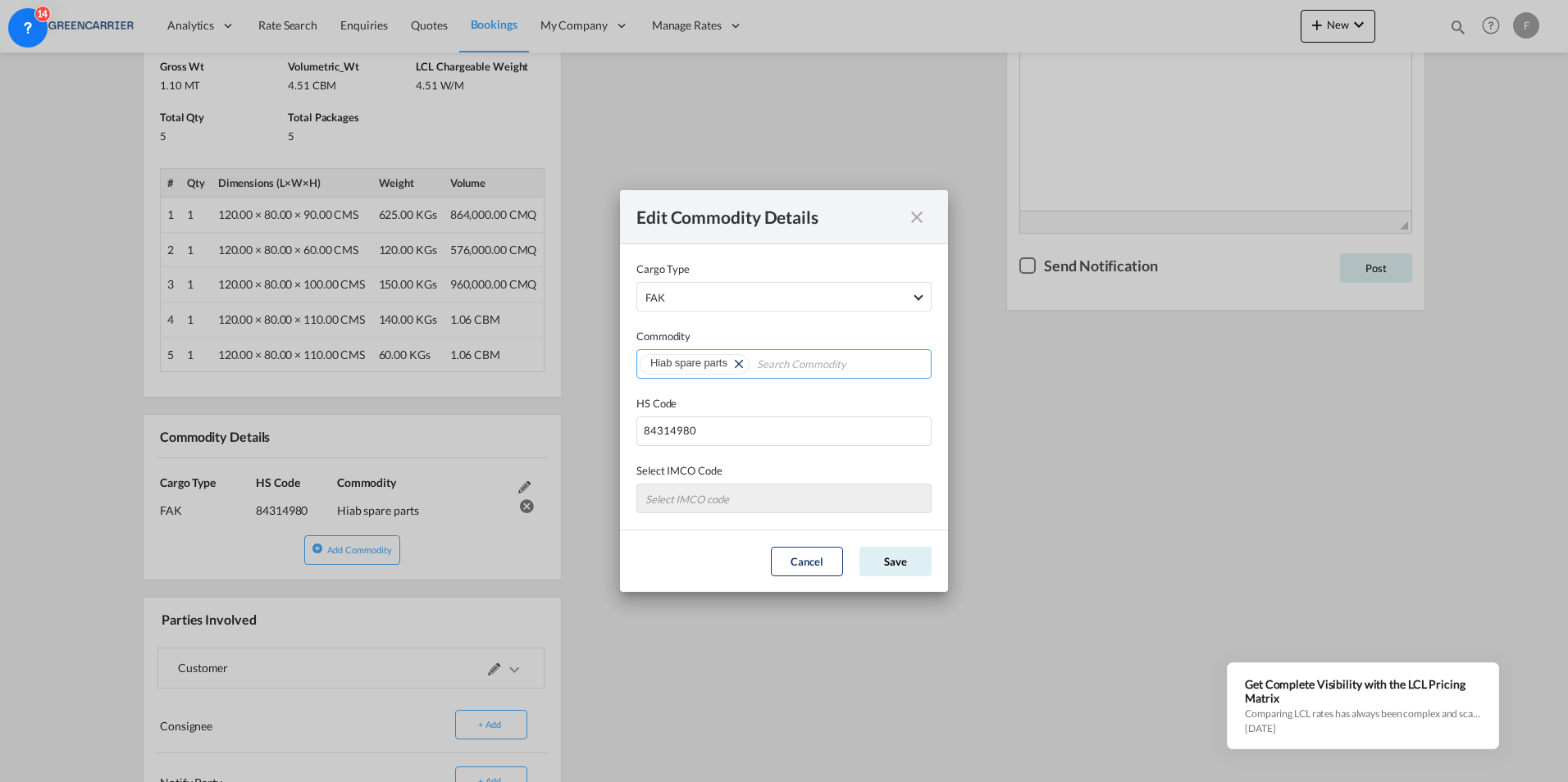
drag, startPoint x: 784, startPoint y: 367, endPoint x: 797, endPoint y: 365, distance: 13.2
click at [785, 366] on input "Chips input." at bounding box center [834, 365] width 155 height 26
type input "f"
click at [1146, 487] on div "Edit Commodity Details Cargo Type FAK FAK GCR GDSM General Cargo Hazardous Carg…" at bounding box center [784, 391] width 1568 height 782
click at [907, 566] on button "Save" at bounding box center [895, 561] width 72 height 30
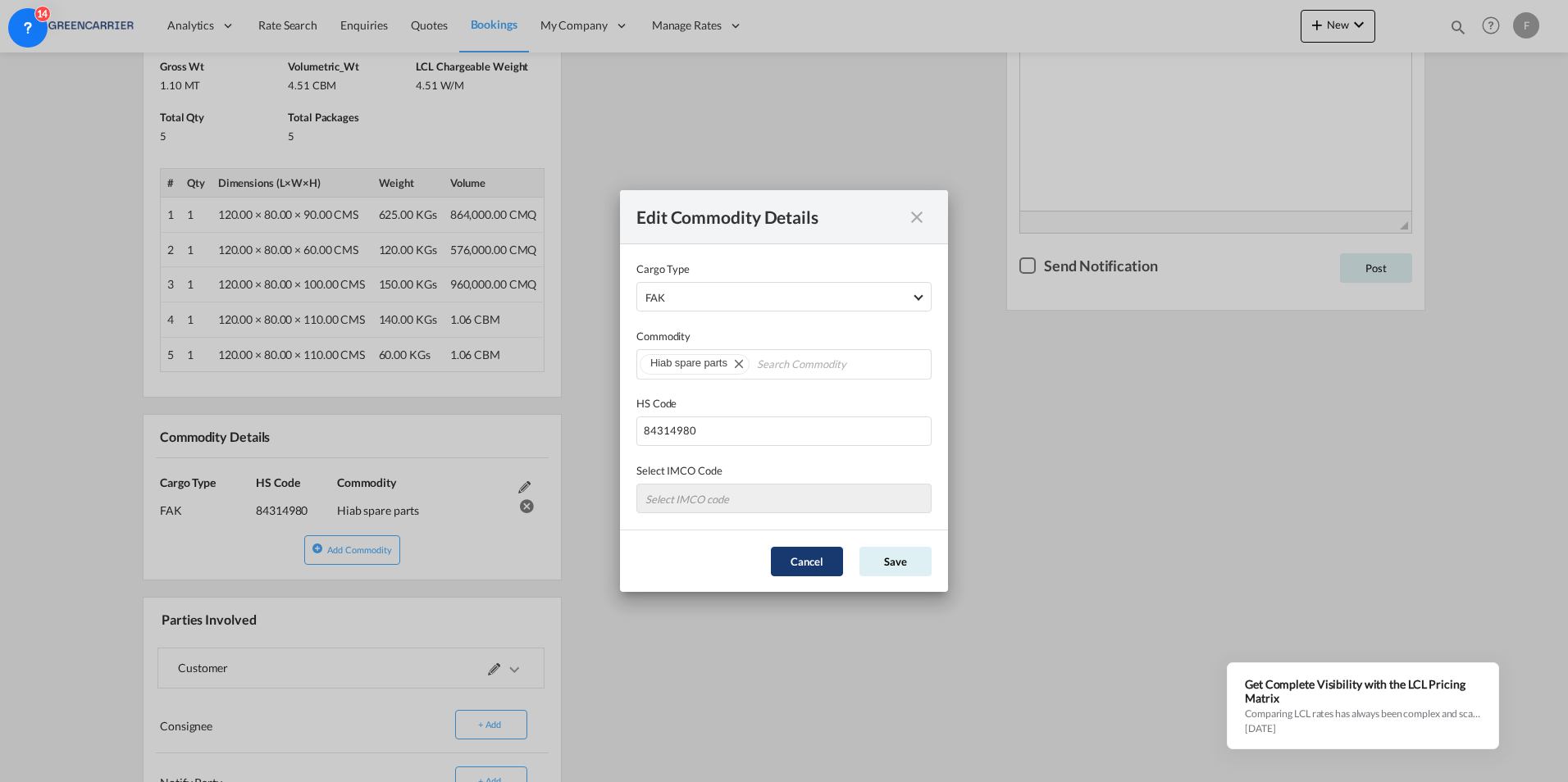
click at [811, 560] on button "Cancel" at bounding box center [807, 561] width 72 height 30
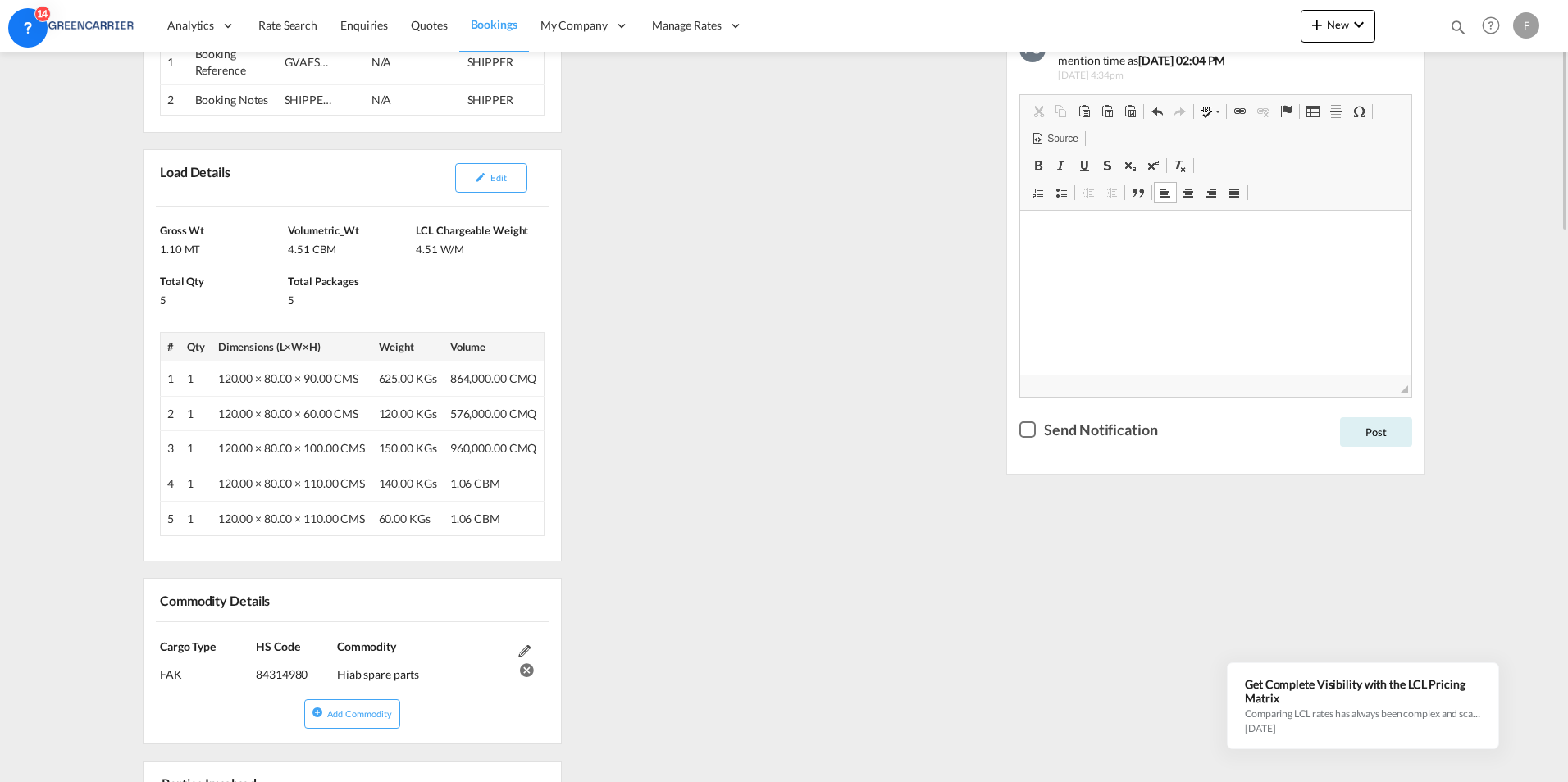
scroll to position [161, 0]
